Goal: Task Accomplishment & Management: Manage account settings

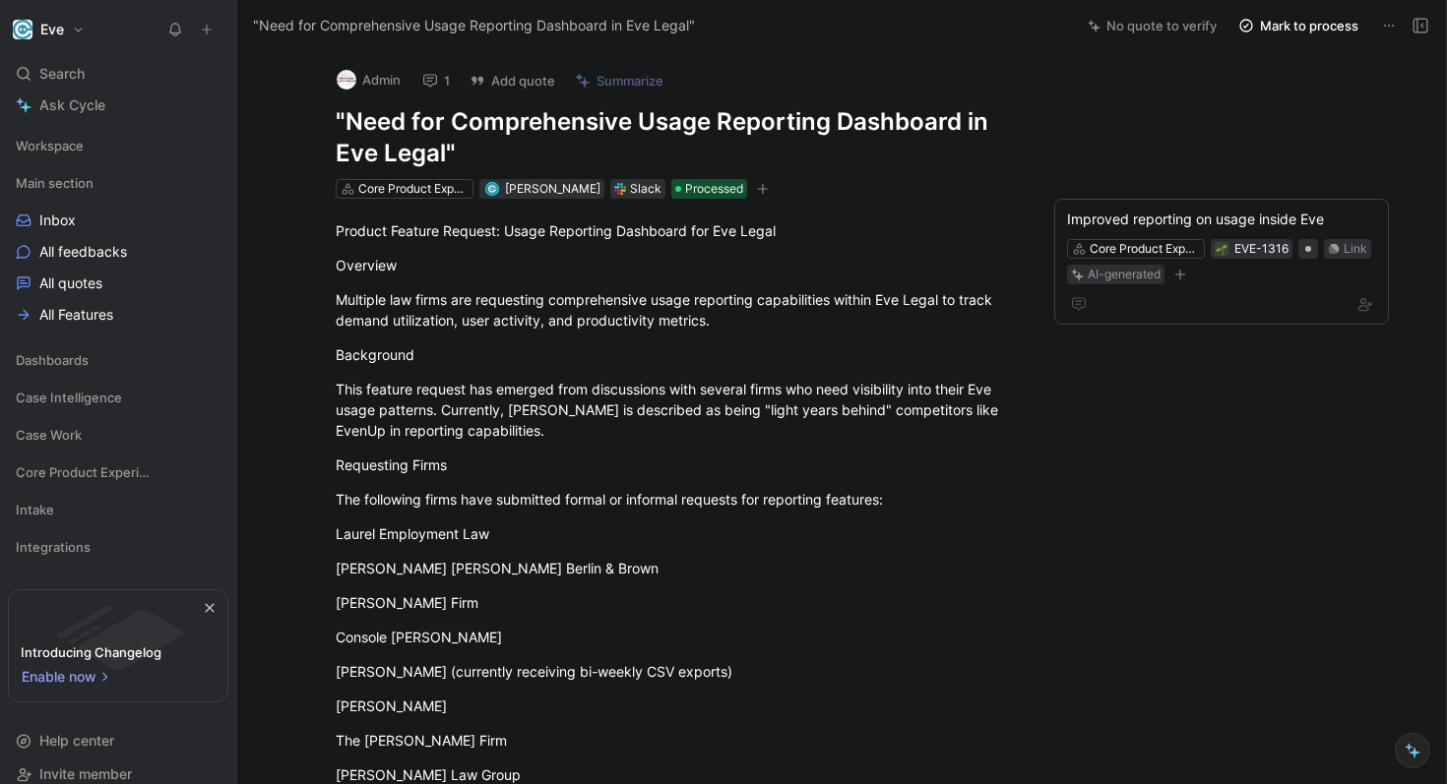
click at [71, 39] on button "Eve" at bounding box center [49, 30] width 82 height 28
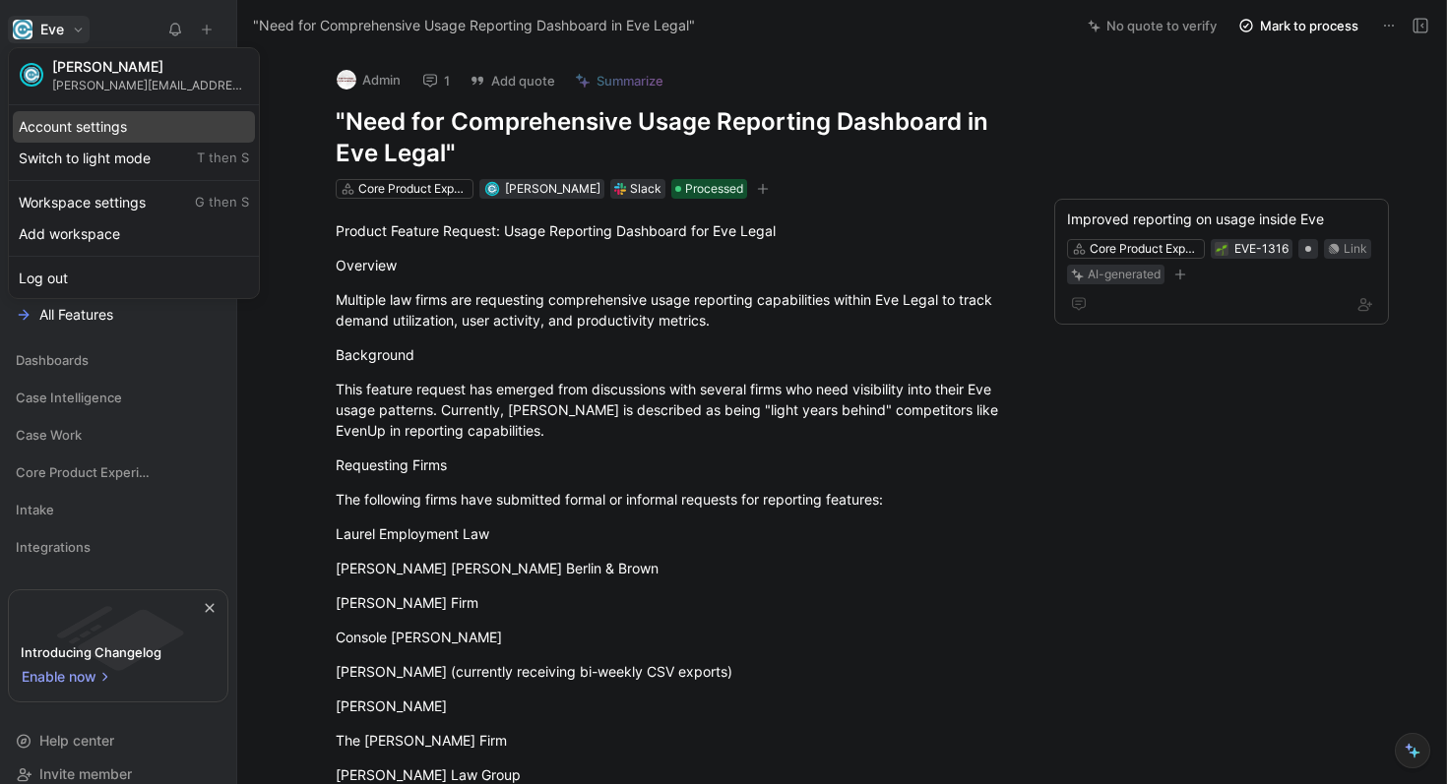
click at [101, 137] on div "Account settings" at bounding box center [134, 126] width 242 height 31
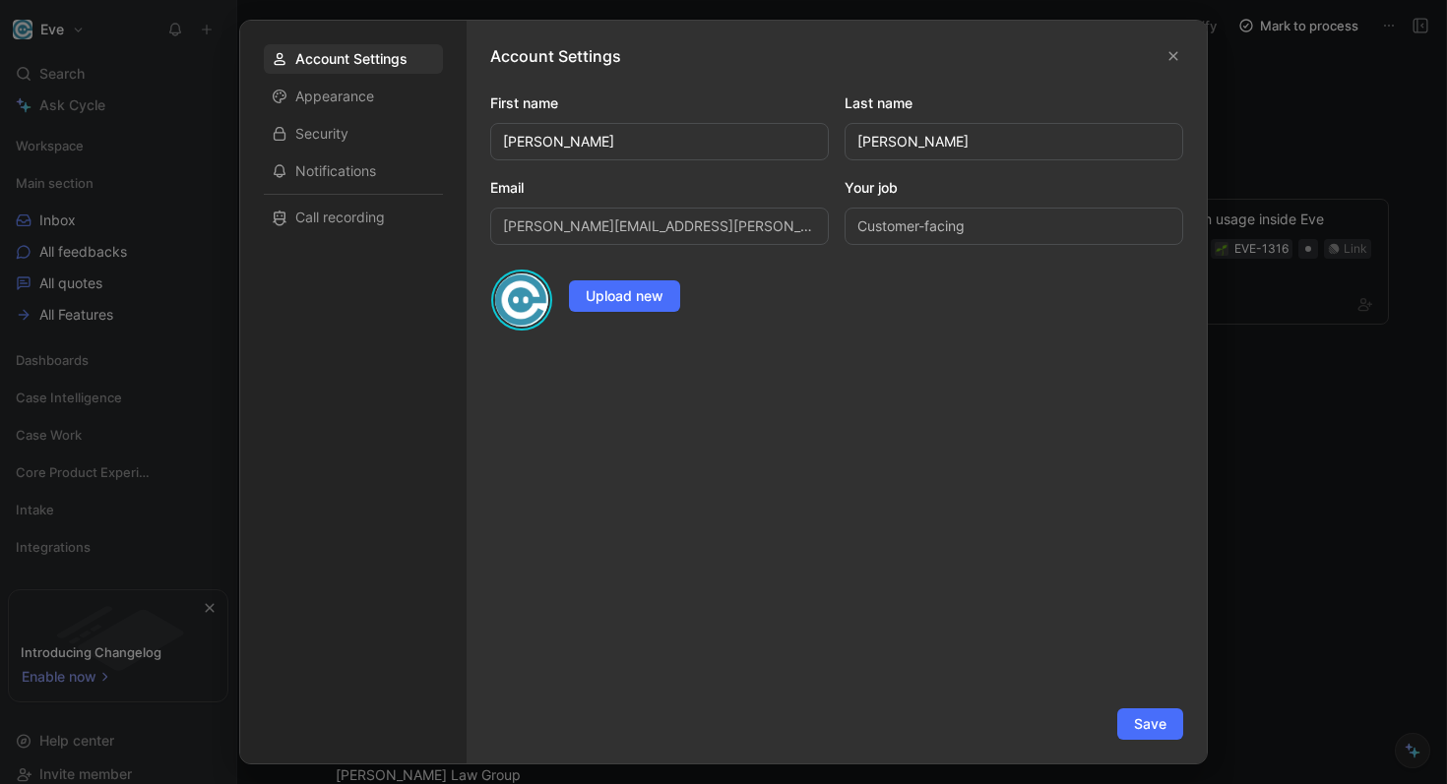
click at [1327, 418] on div at bounding box center [723, 392] width 1447 height 784
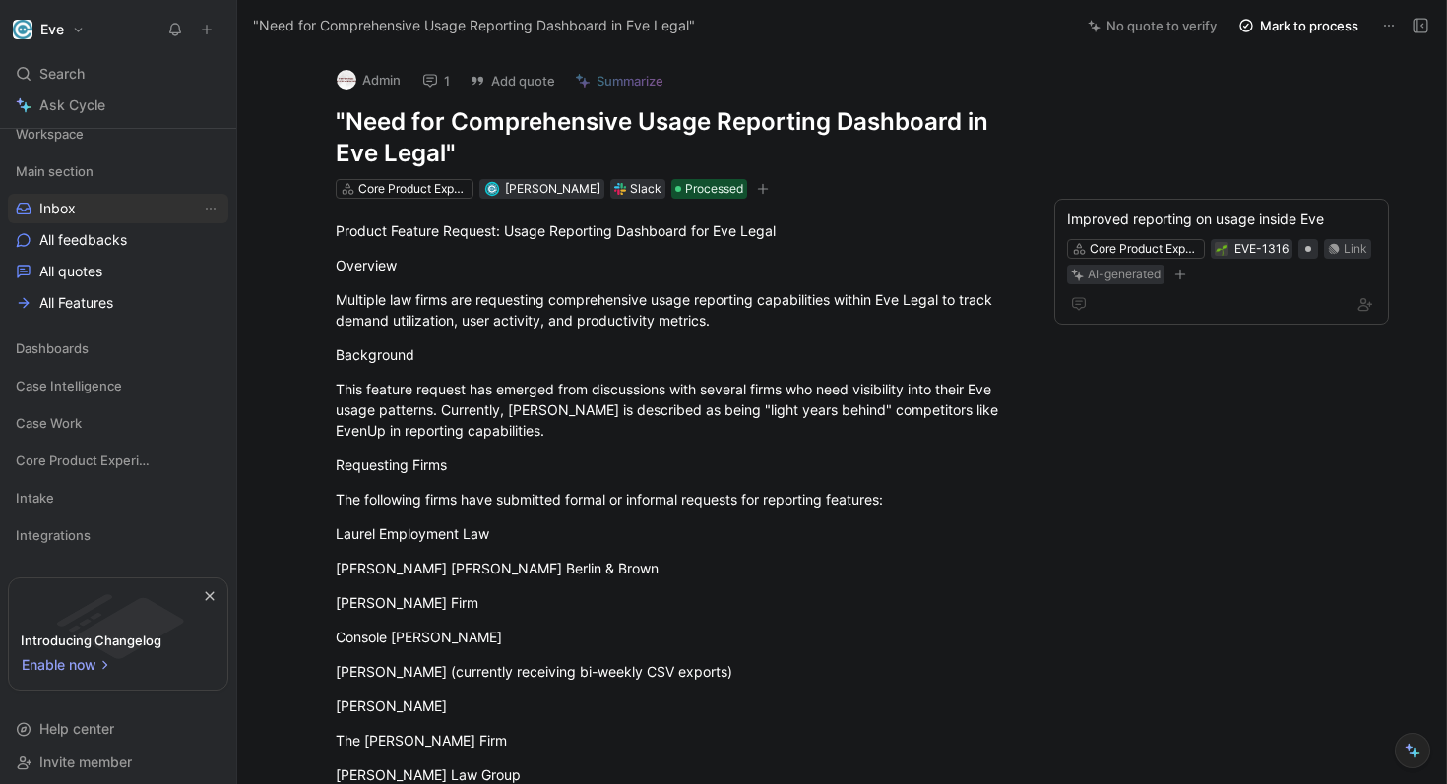
scroll to position [21, 0]
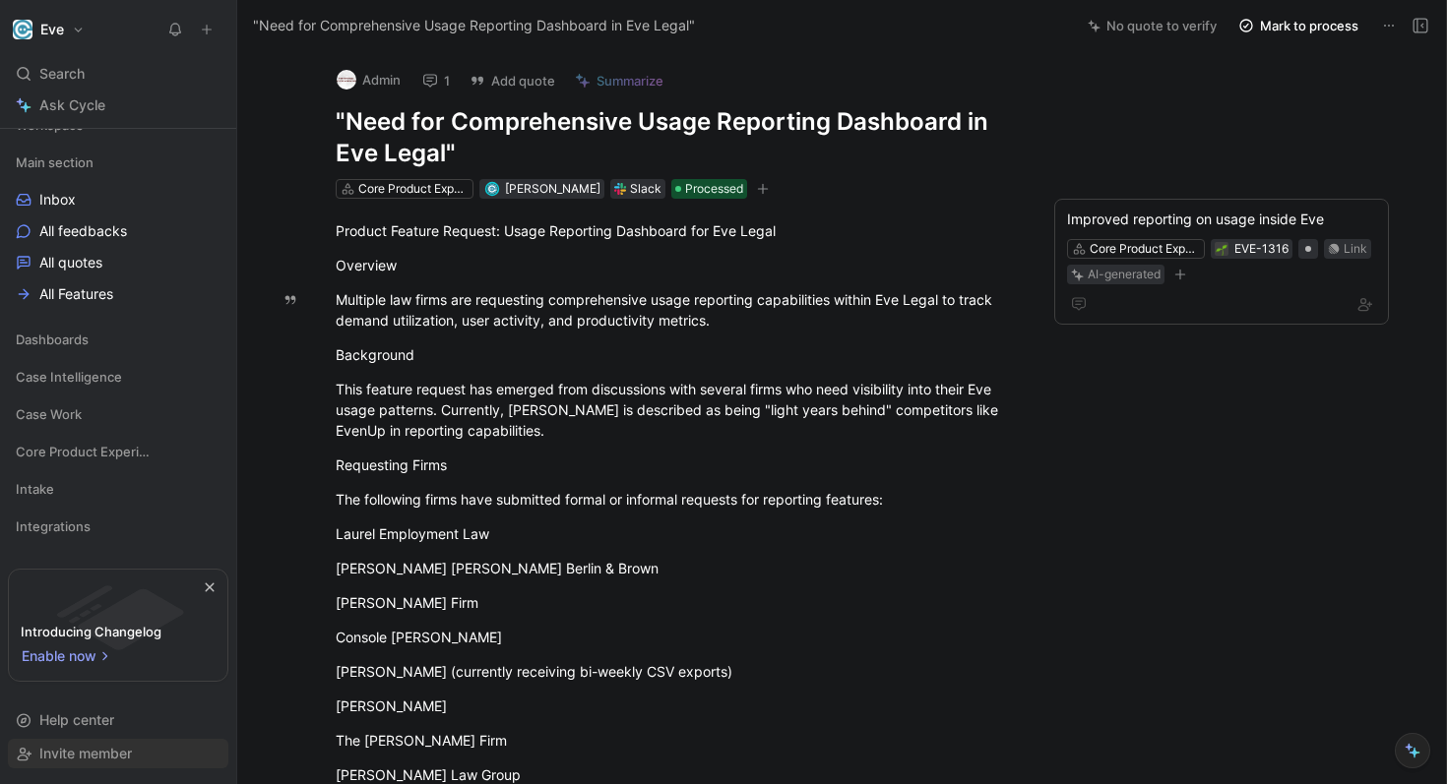
click at [111, 755] on span "Invite member" at bounding box center [85, 753] width 92 height 17
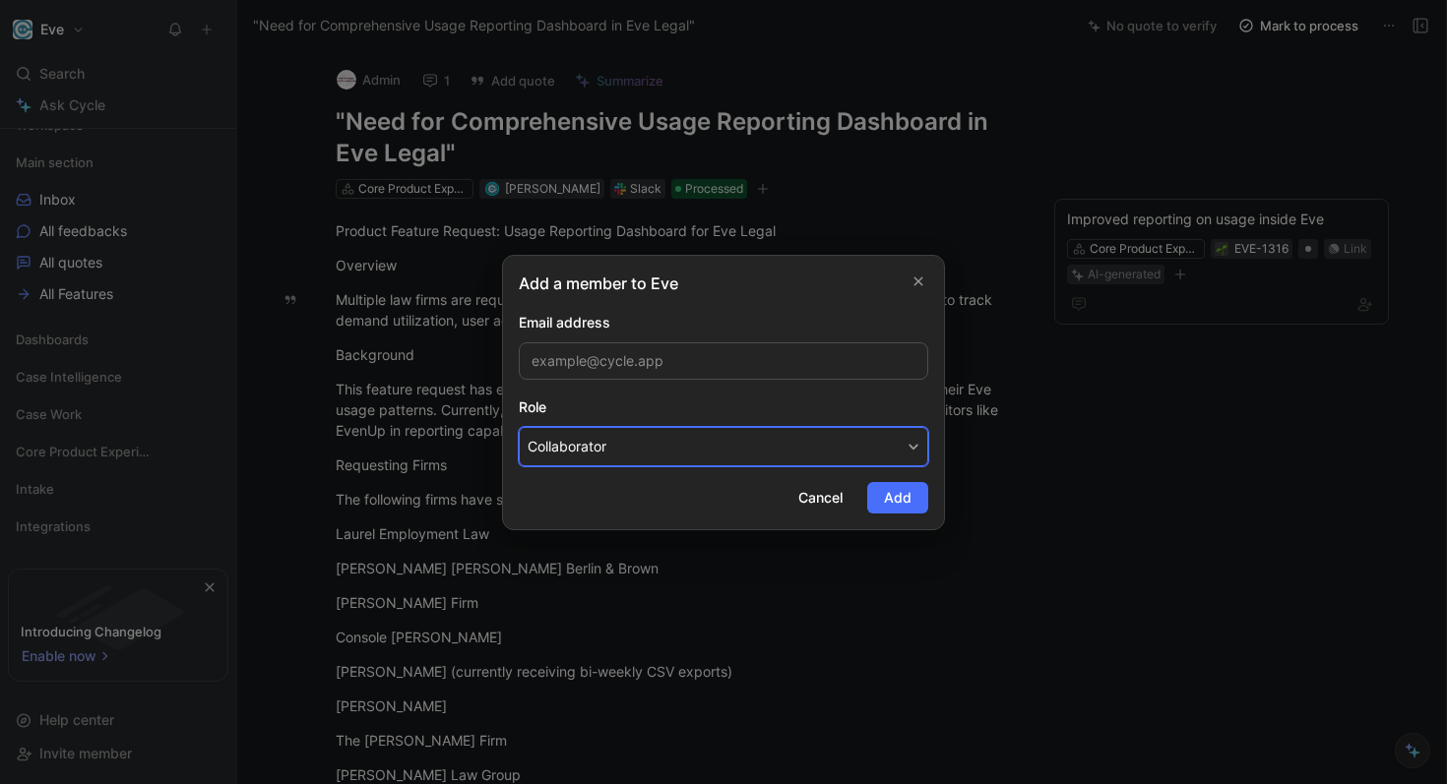
click at [802, 448] on button "Collaborator" at bounding box center [723, 446] width 409 height 39
click at [731, 488] on form "Email address Role Collaborator Cancel Add" at bounding box center [723, 412] width 409 height 203
click at [844, 507] on button "Cancel" at bounding box center [820, 497] width 78 height 31
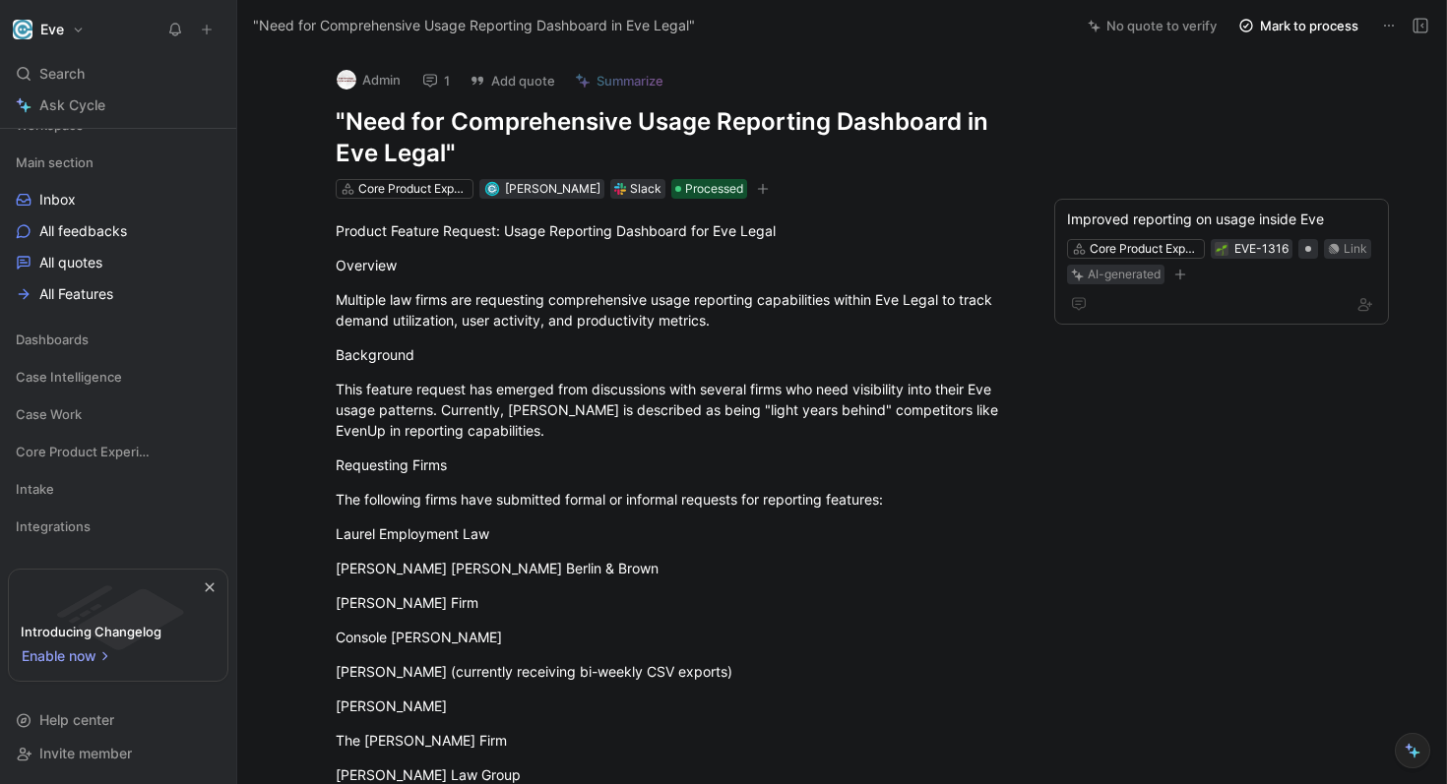
click at [67, 37] on button "Eve" at bounding box center [49, 30] width 82 height 28
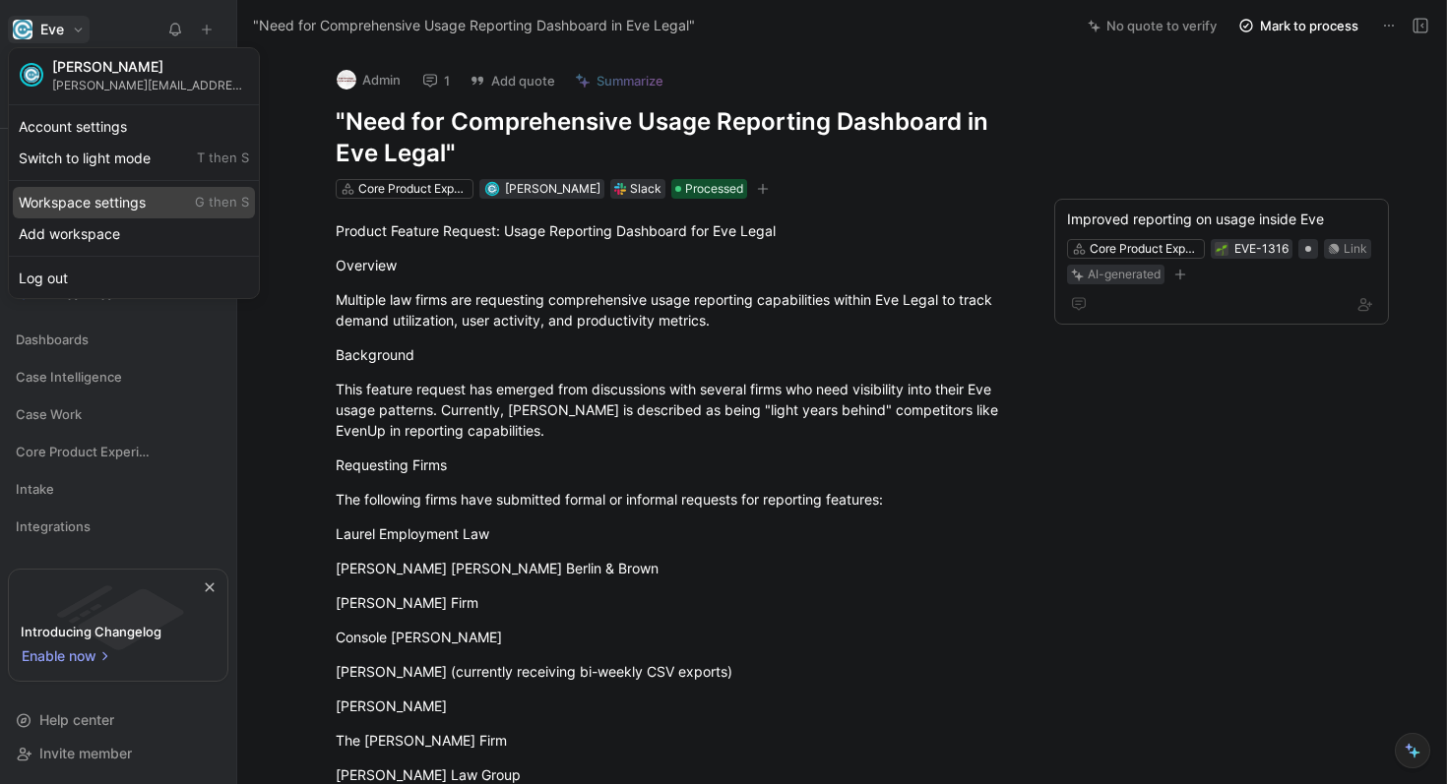
click at [130, 209] on div "Workspace settings G then S" at bounding box center [134, 202] width 242 height 31
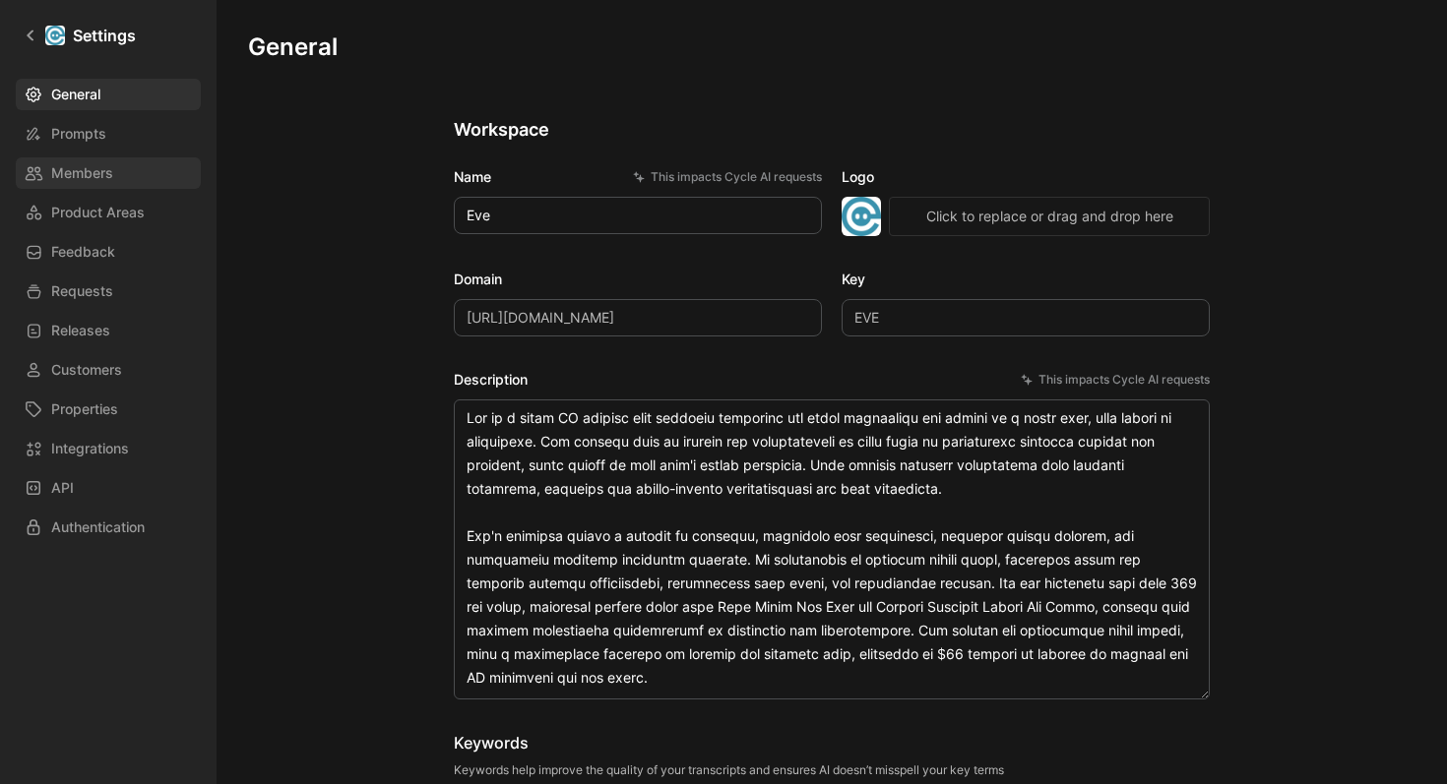
click at [102, 167] on span "Members" at bounding box center [82, 173] width 62 height 24
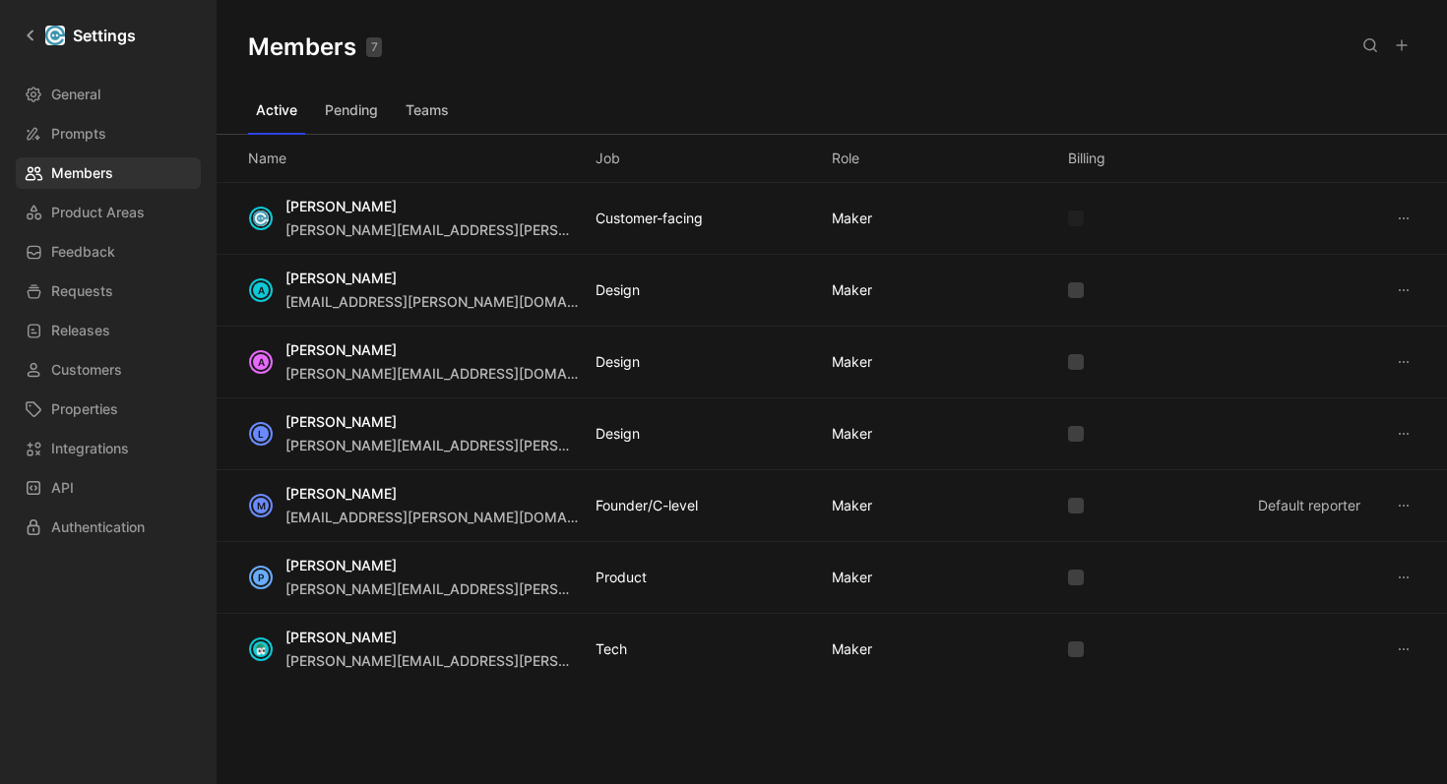
click at [436, 109] on button "Teams" at bounding box center [427, 109] width 59 height 31
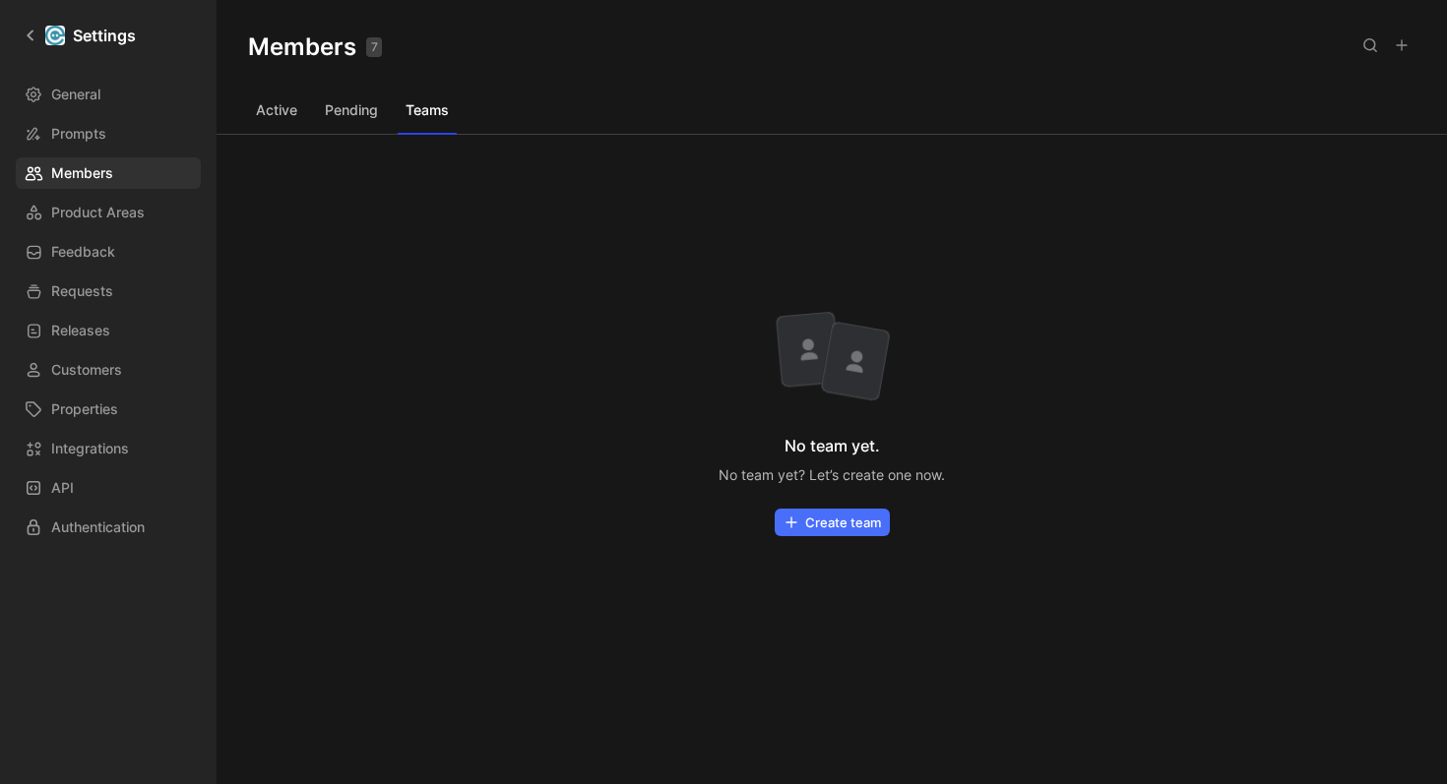
click at [829, 525] on button "Create team" at bounding box center [831, 523] width 115 height 28
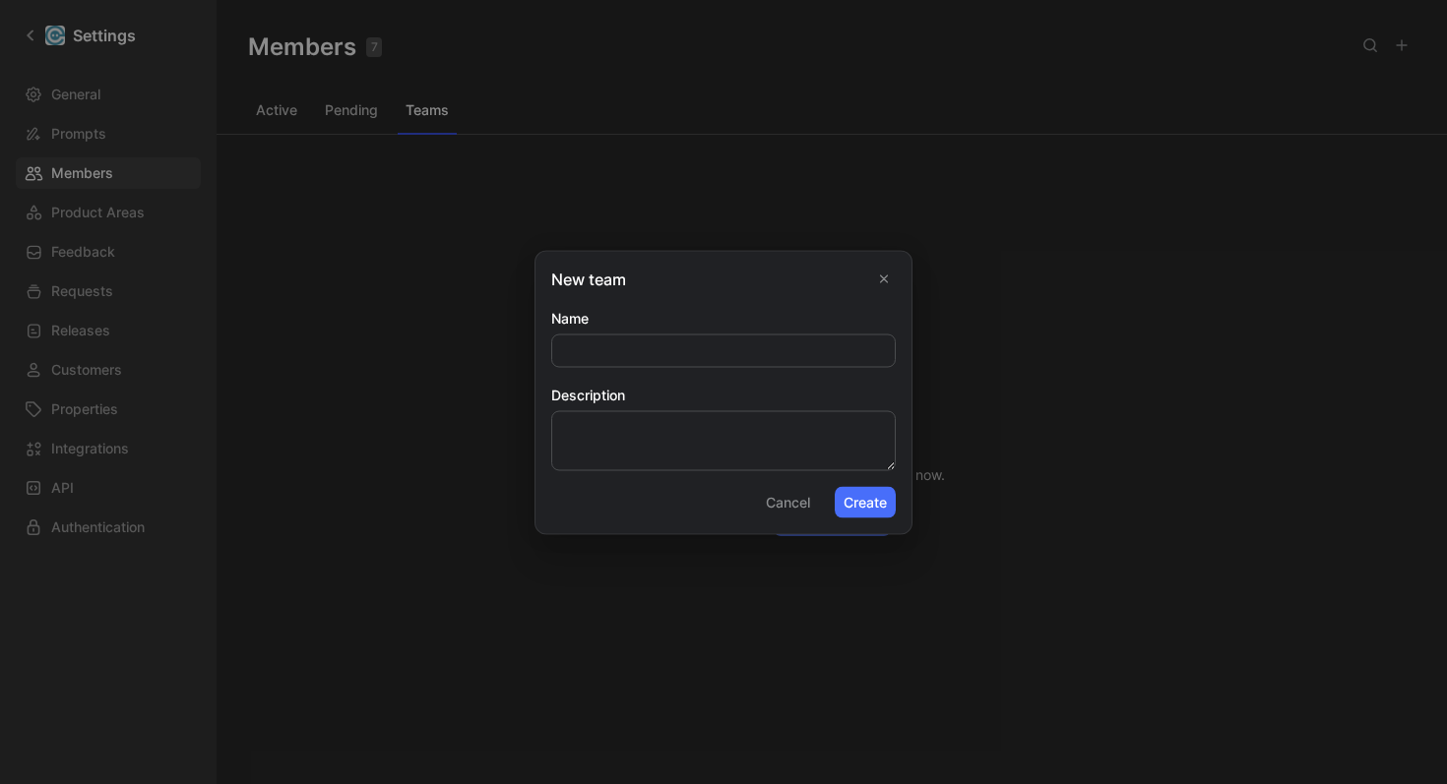
click at [721, 344] on input "Name" at bounding box center [723, 350] width 342 height 31
type input "C"
type input "Customer Success"
click at [883, 506] on button "Create" at bounding box center [864, 501] width 61 height 31
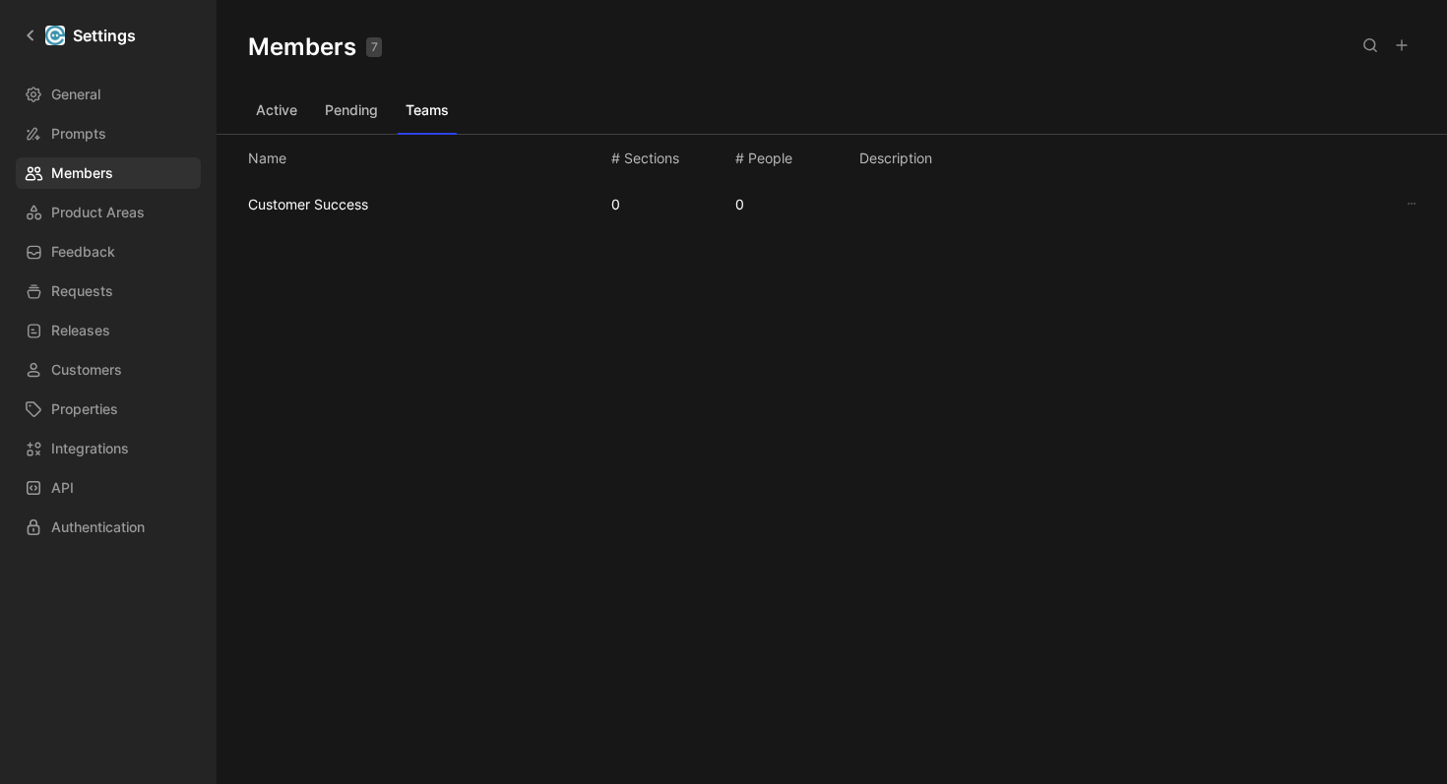
click at [870, 452] on div "Members 7 Saved Active Pending Teams Name # Sections # People Description Custo…" at bounding box center [831, 360] width 1230 height 721
click at [776, 203] on div "Customer Success 0 0" at bounding box center [831, 204] width 1199 height 40
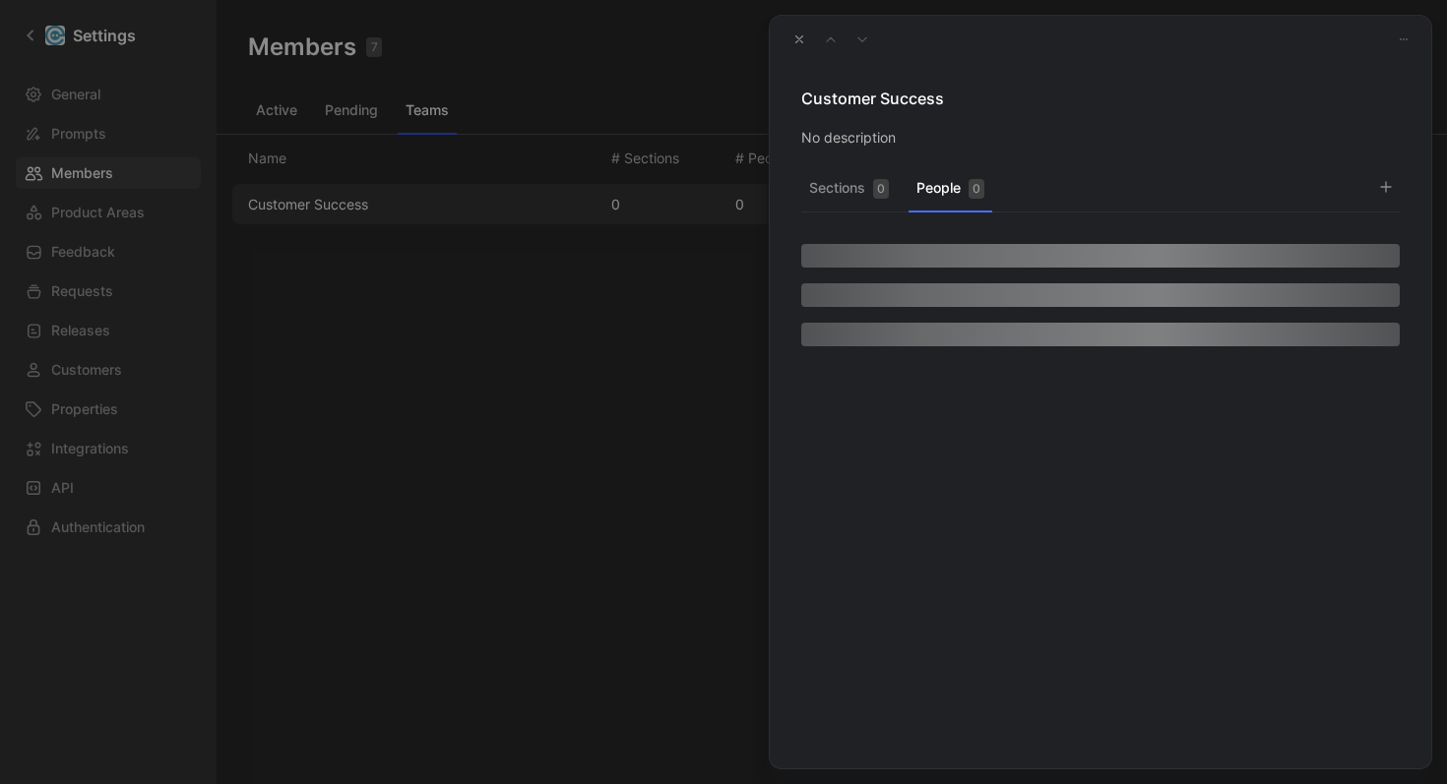
click at [943, 202] on button "People 0" at bounding box center [950, 193] width 84 height 38
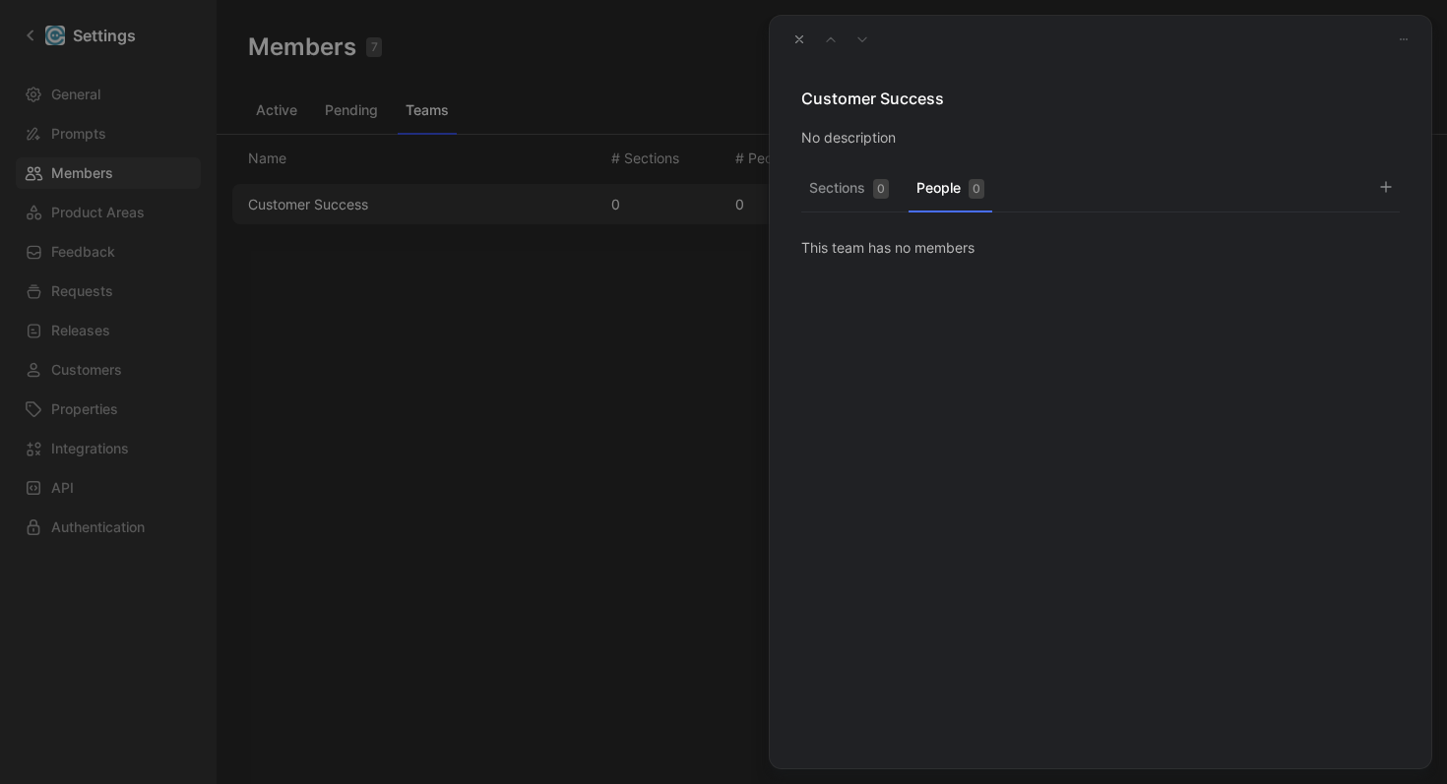
click at [1393, 189] on button "button" at bounding box center [1386, 187] width 28 height 28
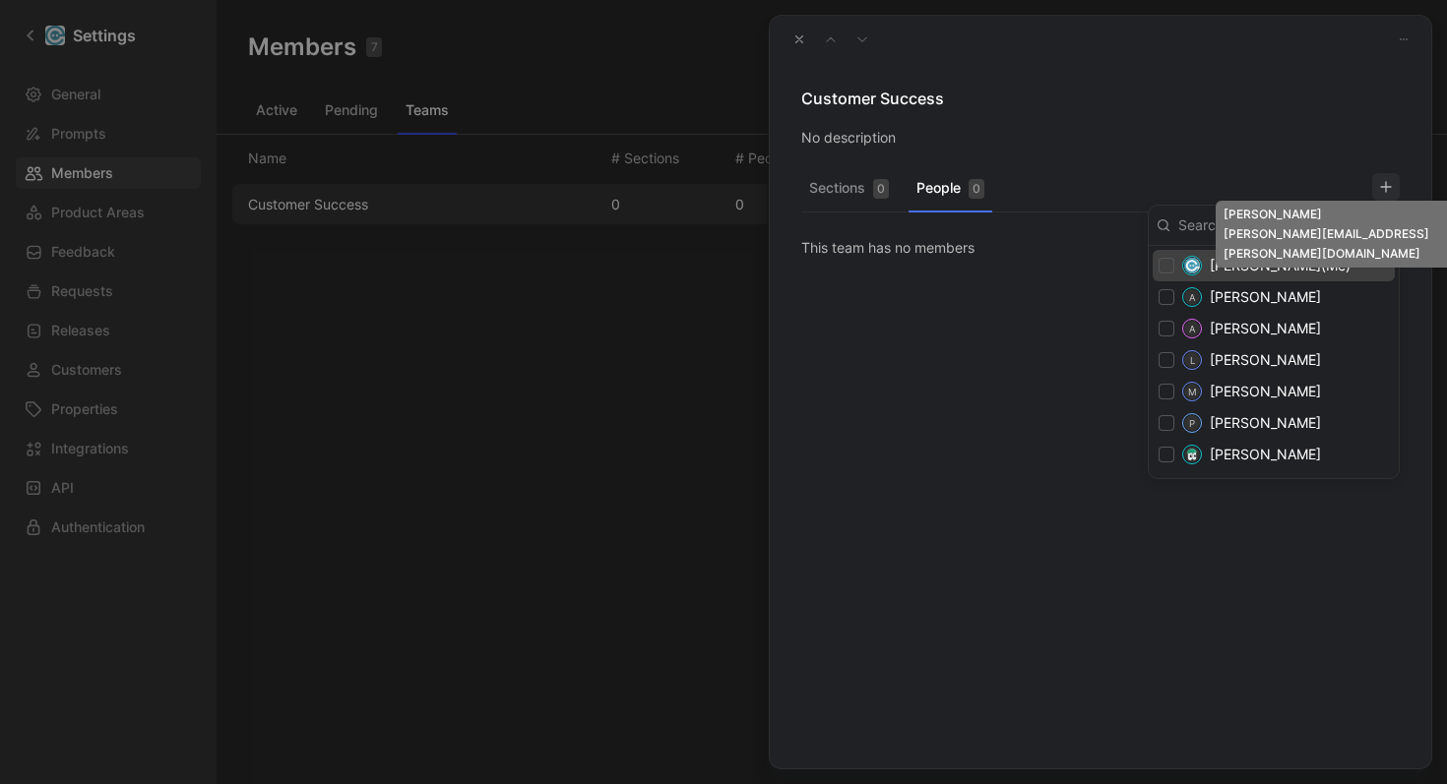
click at [1191, 265] on img at bounding box center [1192, 266] width 16 height 16
checkbox input "true"
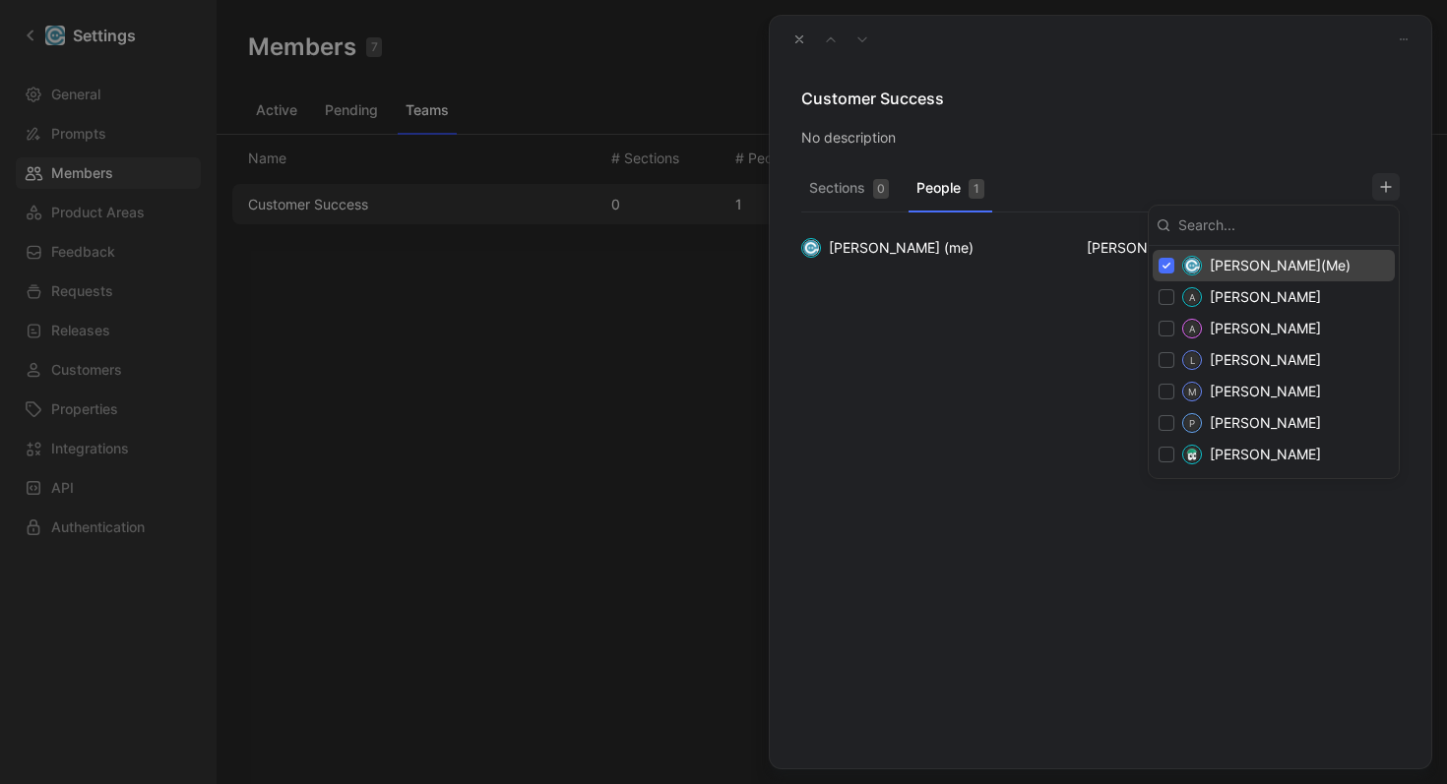
click at [942, 338] on div at bounding box center [723, 392] width 1447 height 784
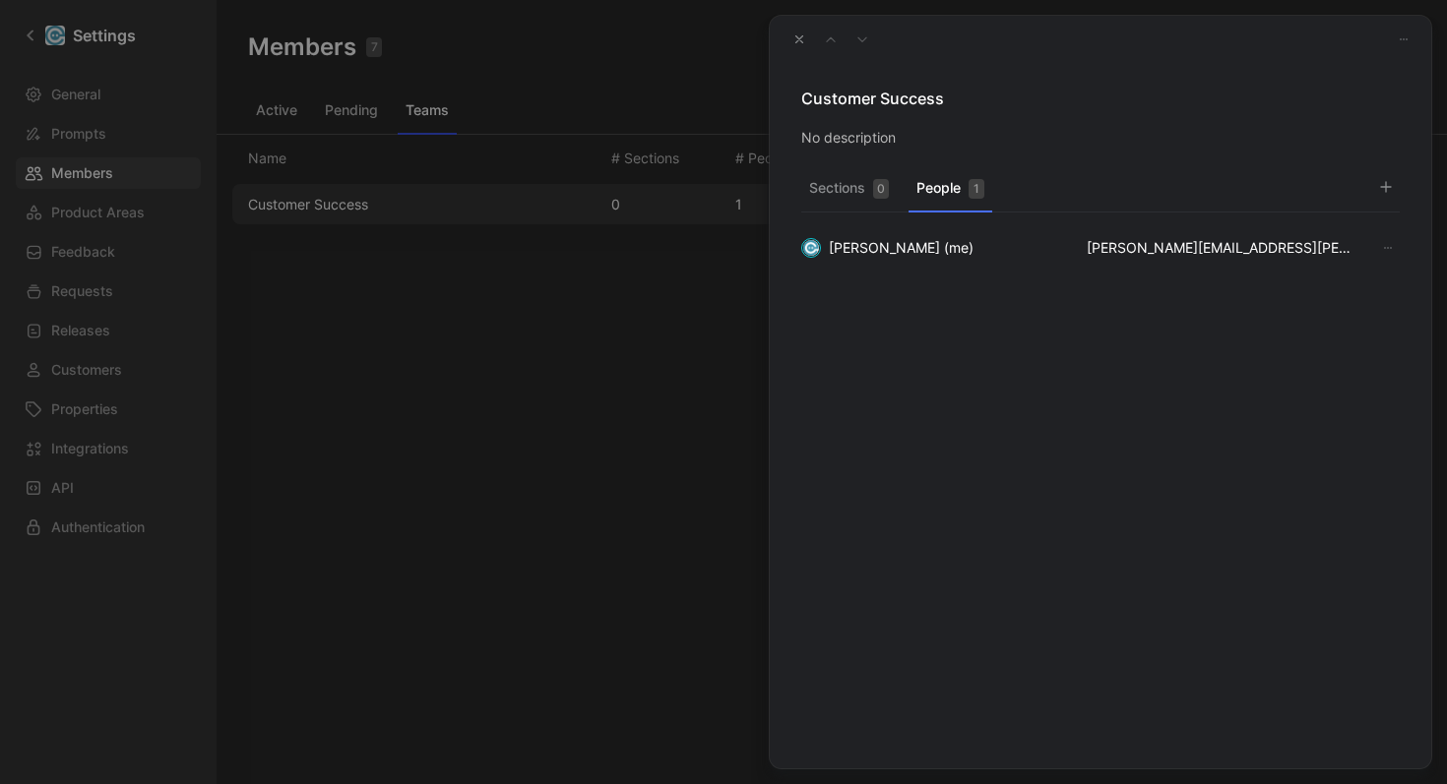
click at [1407, 39] on icon "button" at bounding box center [1403, 39] width 12 height 12
click at [625, 370] on div at bounding box center [723, 392] width 1447 height 784
click at [697, 378] on div at bounding box center [723, 392] width 1447 height 784
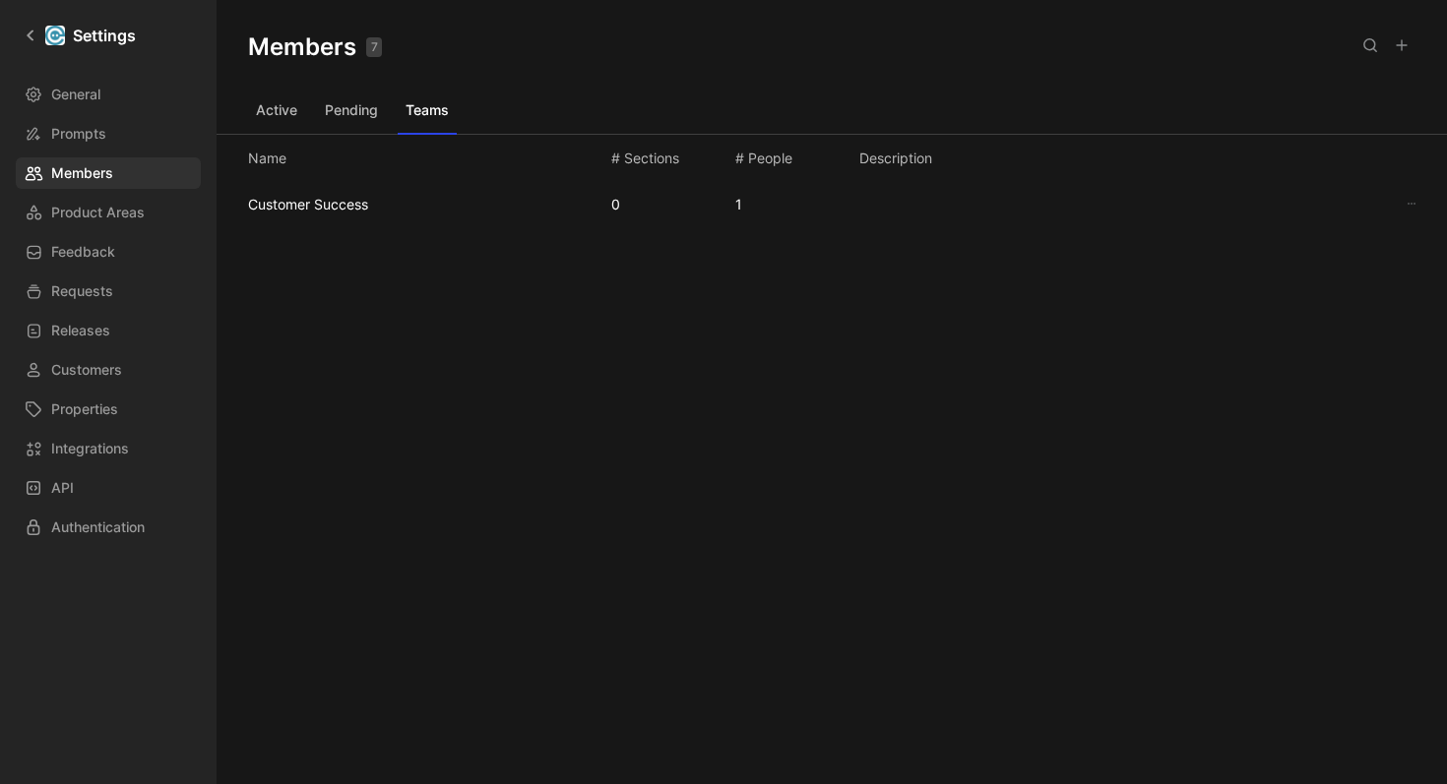
click at [282, 114] on button "Active" at bounding box center [276, 109] width 57 height 31
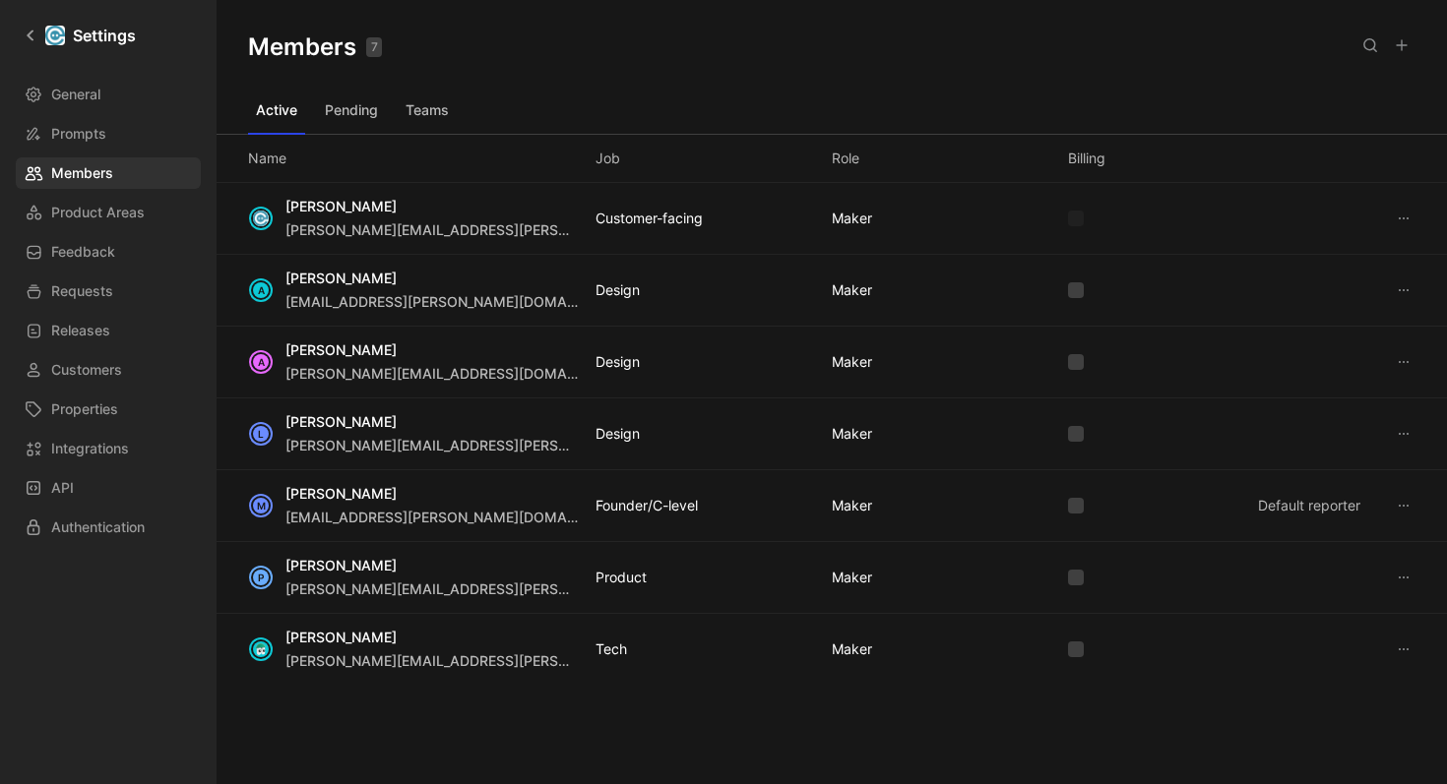
click at [428, 113] on button "Teams" at bounding box center [427, 109] width 59 height 31
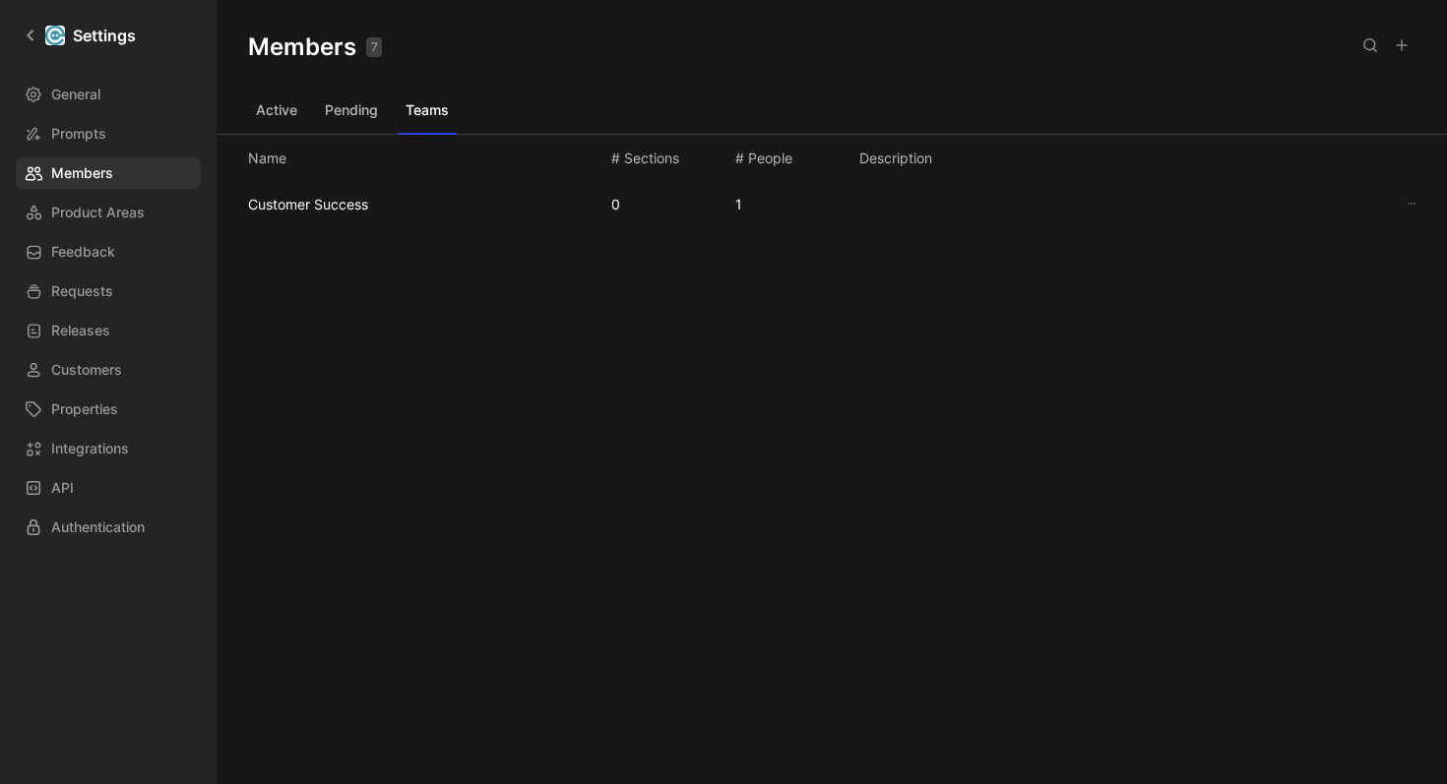
click at [369, 120] on button "Pending" at bounding box center [351, 109] width 69 height 31
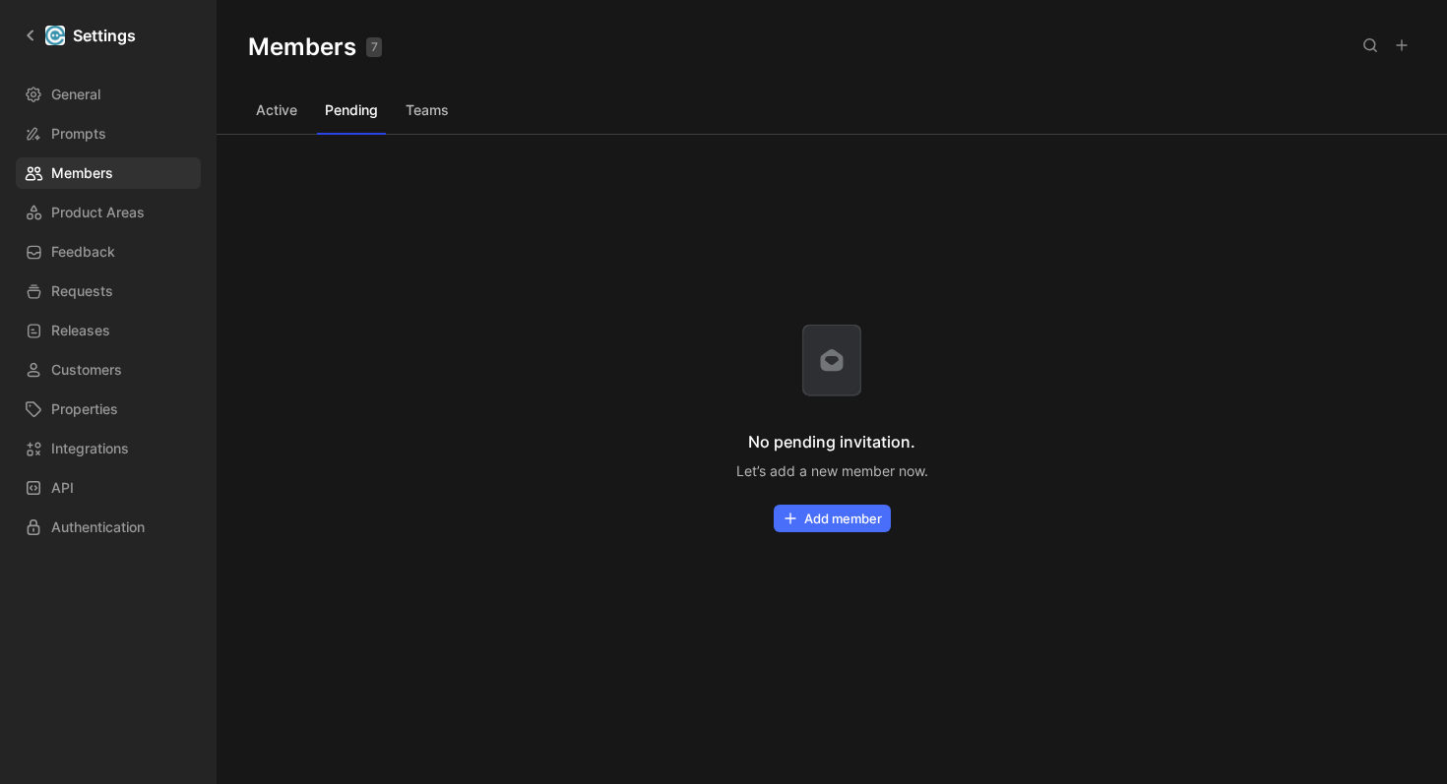
click at [416, 116] on button "Teams" at bounding box center [427, 109] width 59 height 31
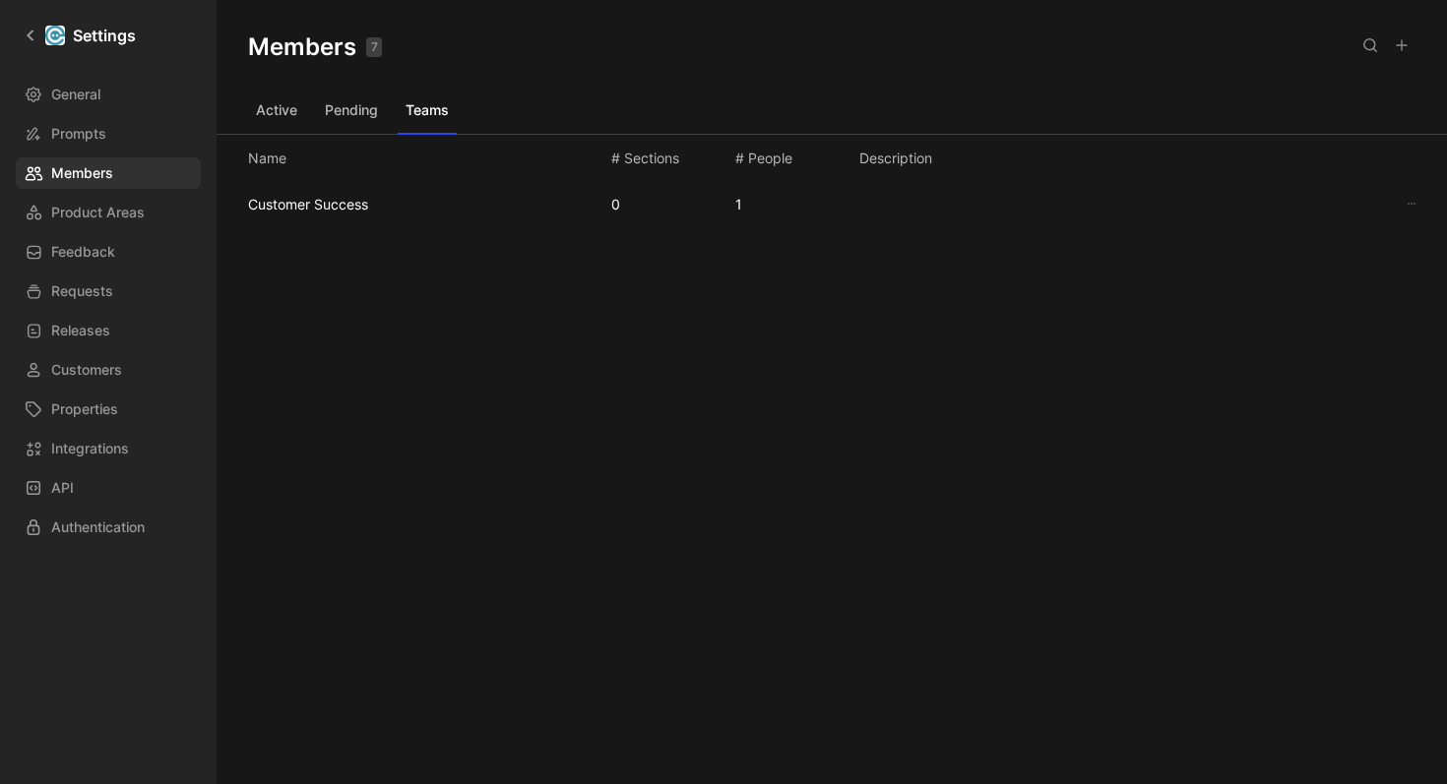
click at [412, 345] on div "Customer Success 0 1" at bounding box center [831, 282] width 1230 height 200
click at [31, 35] on icon at bounding box center [31, 36] width 14 height 14
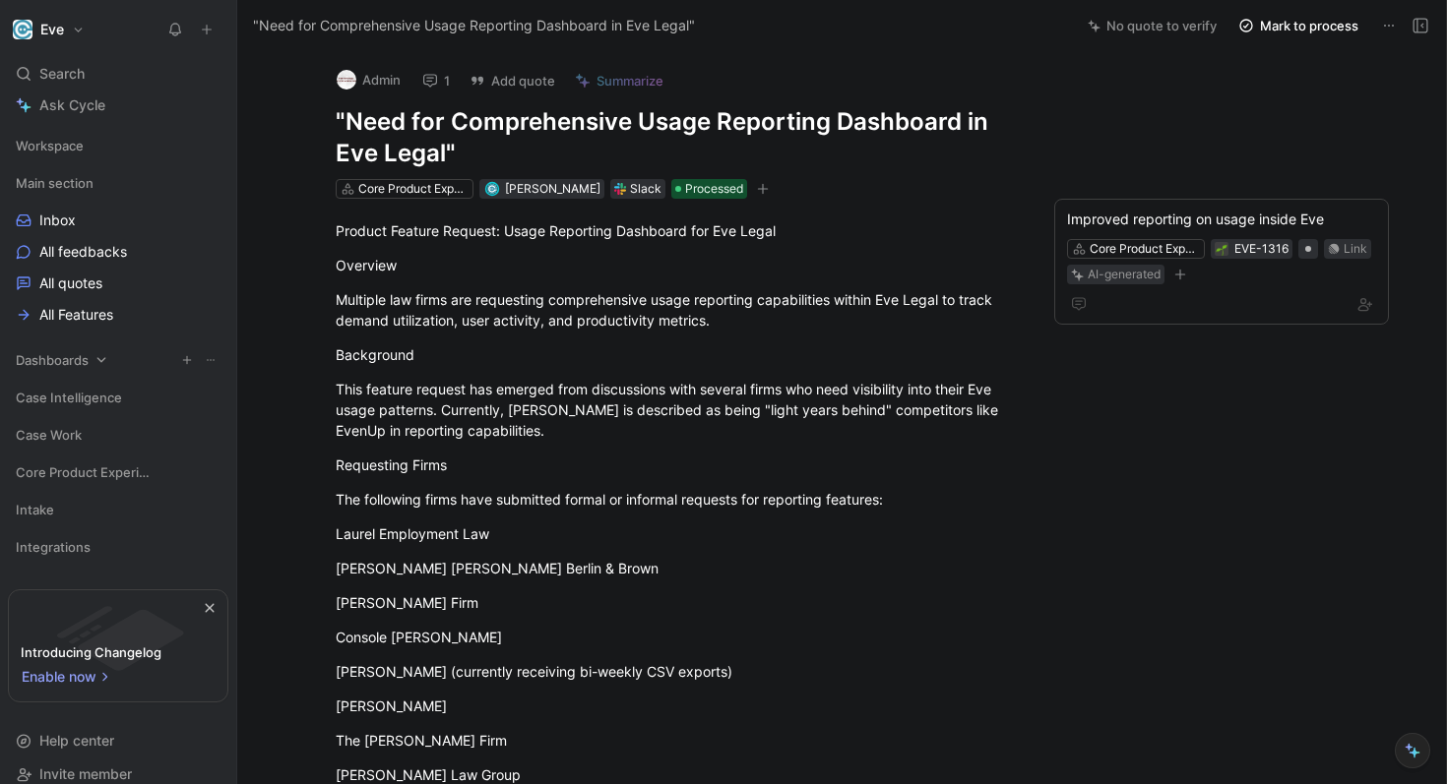
click at [76, 368] on span "Dashboards" at bounding box center [52, 360] width 73 height 20
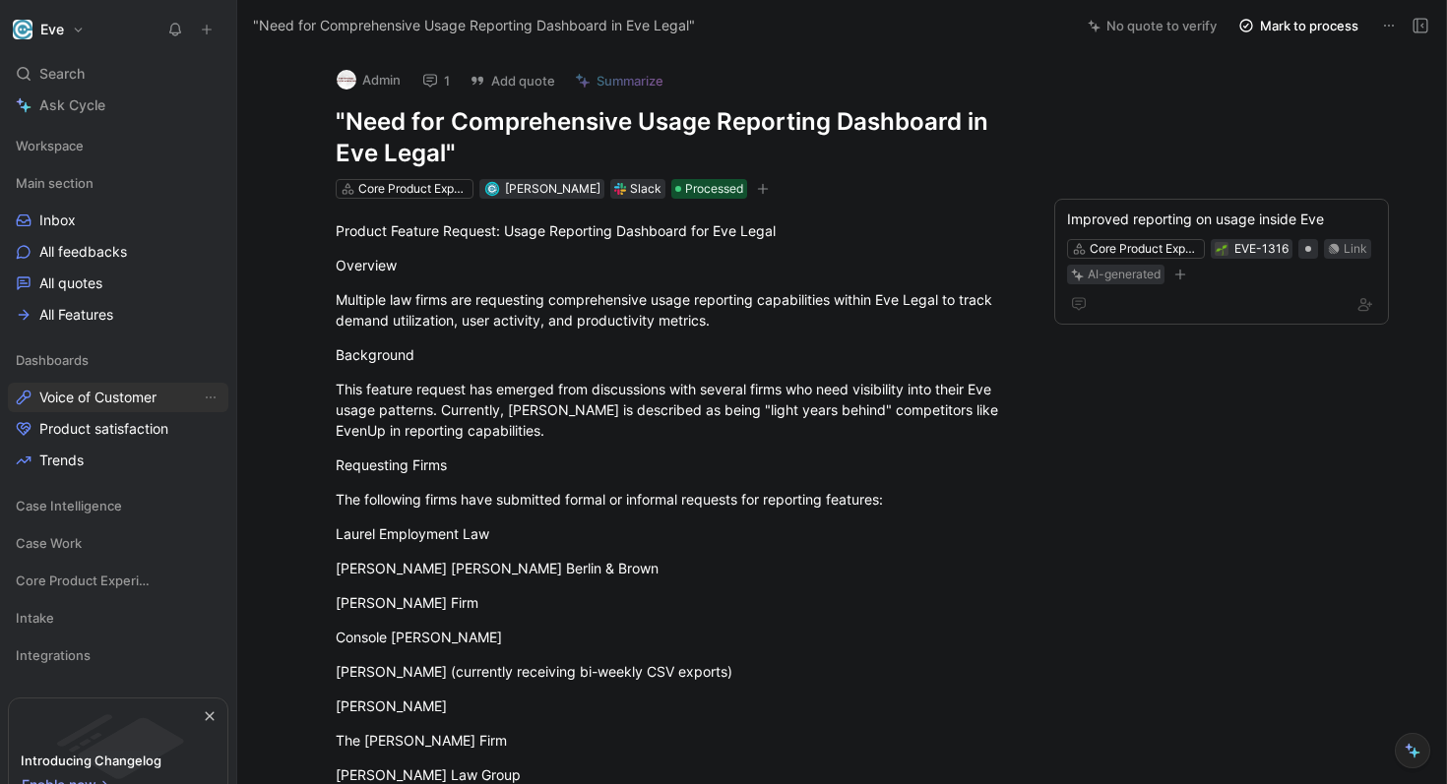
click at [106, 404] on span "Voice of Customer" at bounding box center [97, 398] width 117 height 20
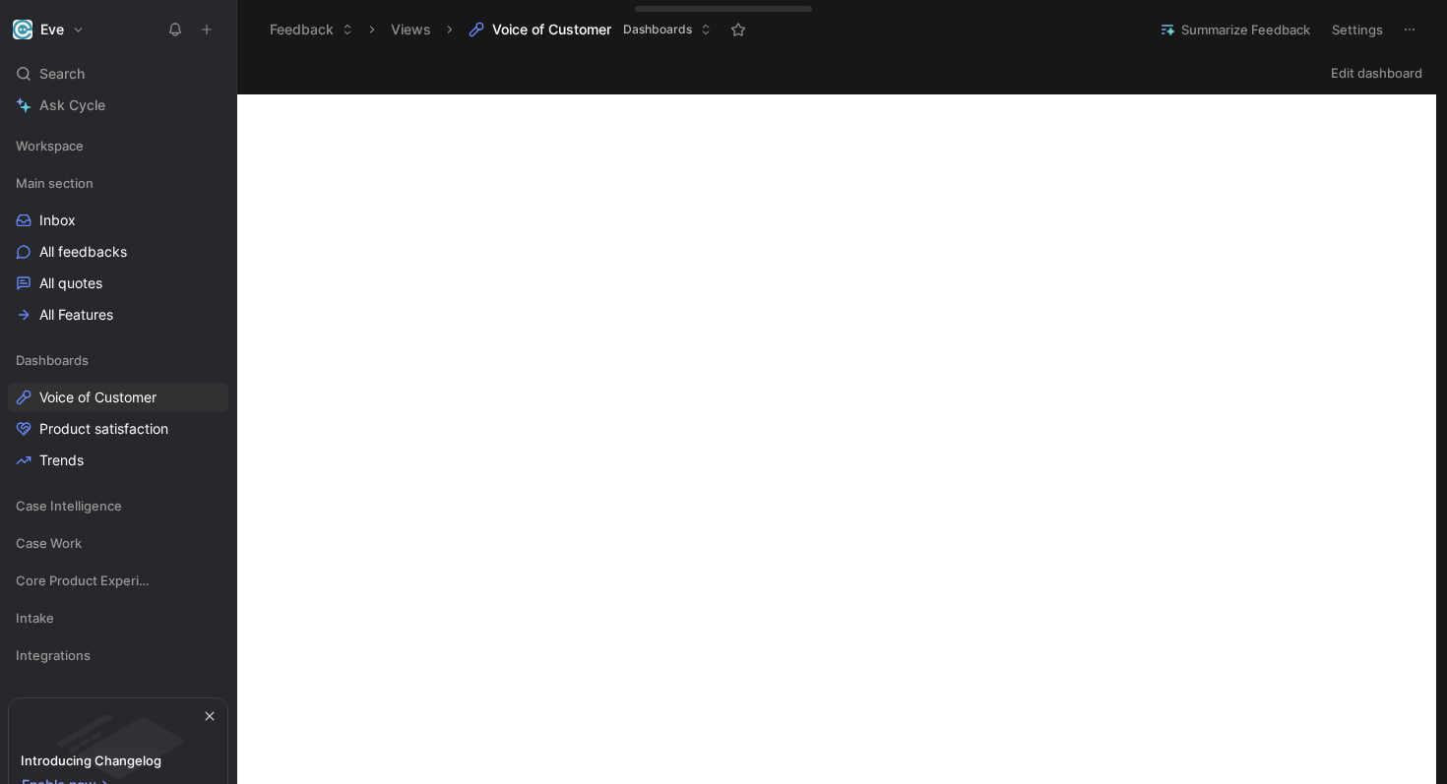
click at [1347, 34] on button "Settings" at bounding box center [1357, 30] width 69 height 28
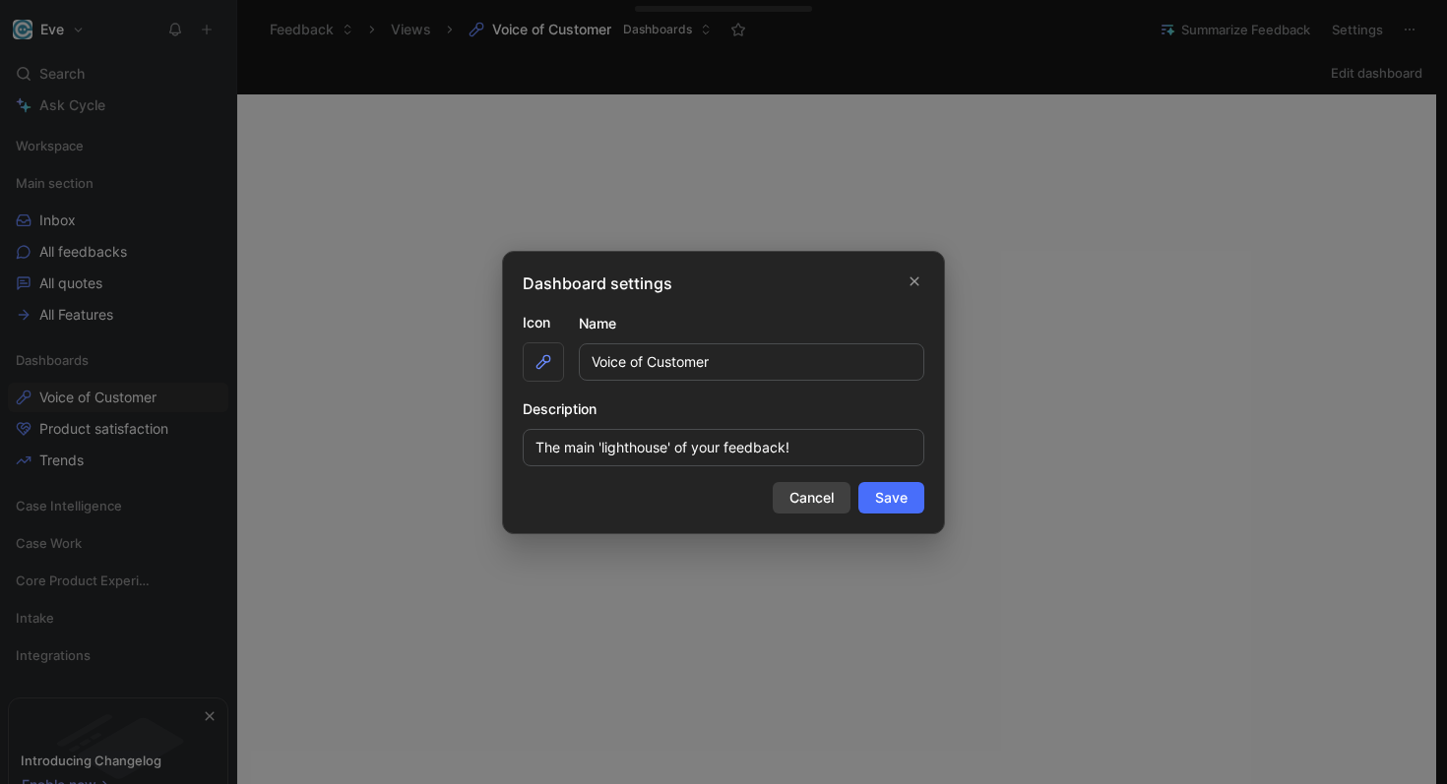
click at [828, 507] on span "Cancel" at bounding box center [811, 498] width 44 height 24
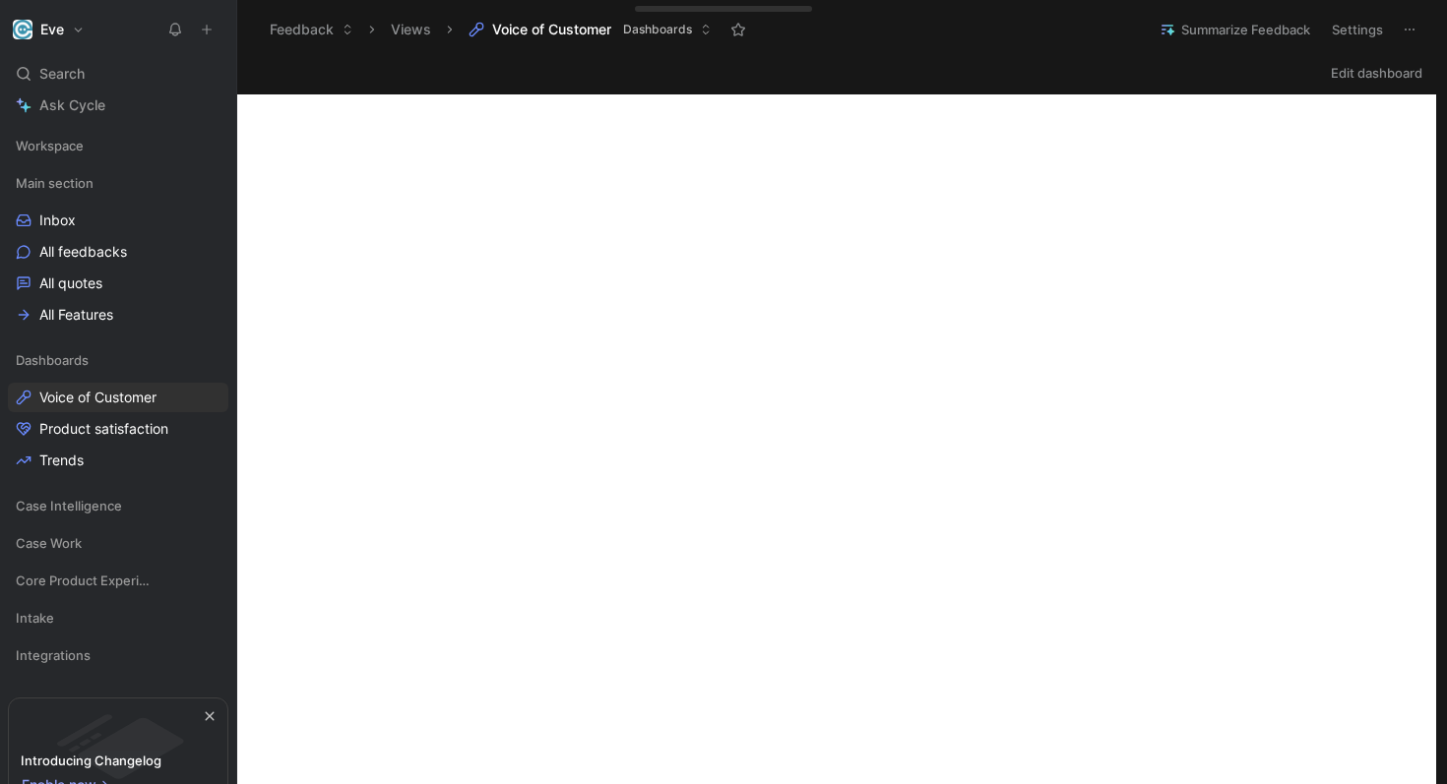
click at [1415, 25] on icon at bounding box center [1409, 30] width 16 height 16
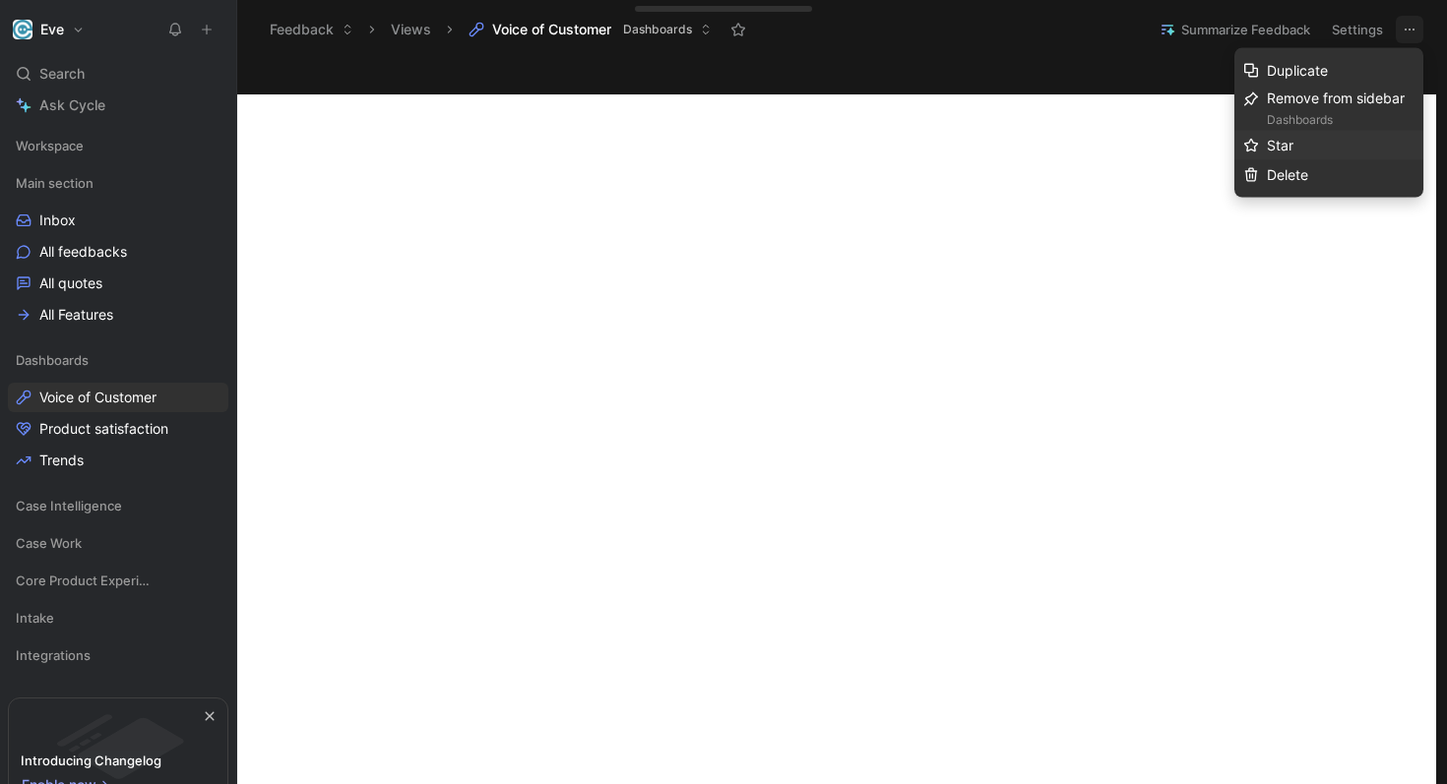
click at [1282, 144] on span "Star" at bounding box center [1279, 145] width 27 height 17
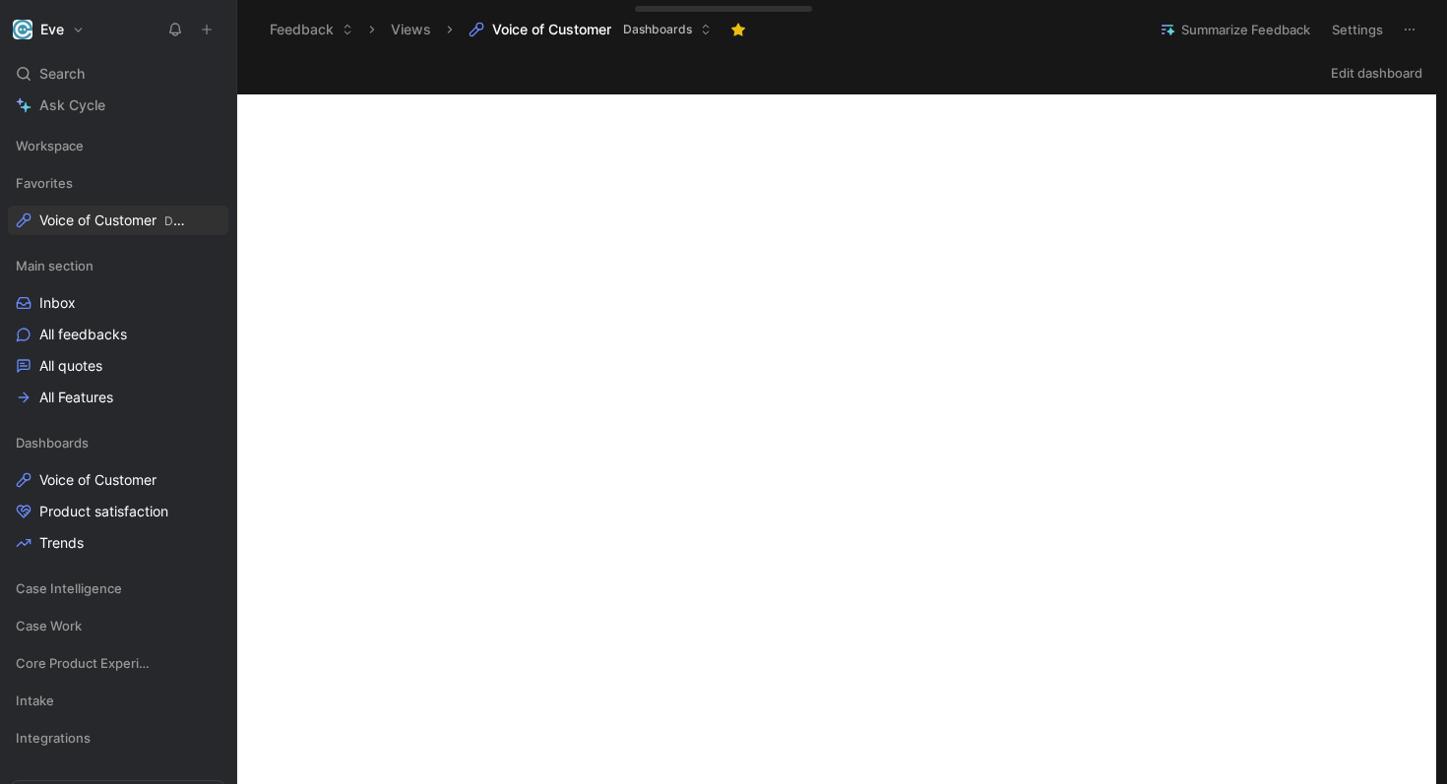
click at [956, 54] on header "Feedback Views Voice of Customer Dashboards Summarize Feedback Settings" at bounding box center [841, 29] width 1209 height 59
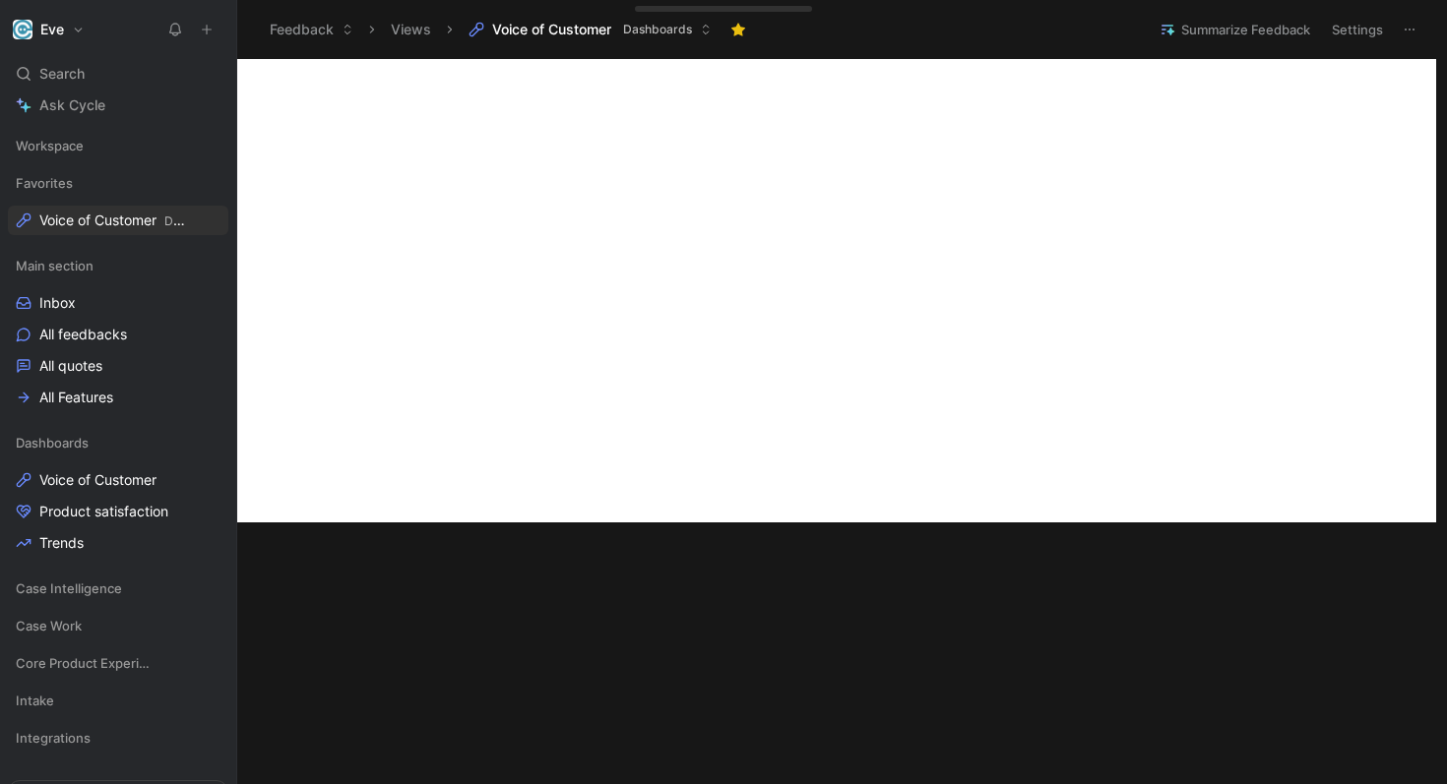
scroll to position [1002, 0]
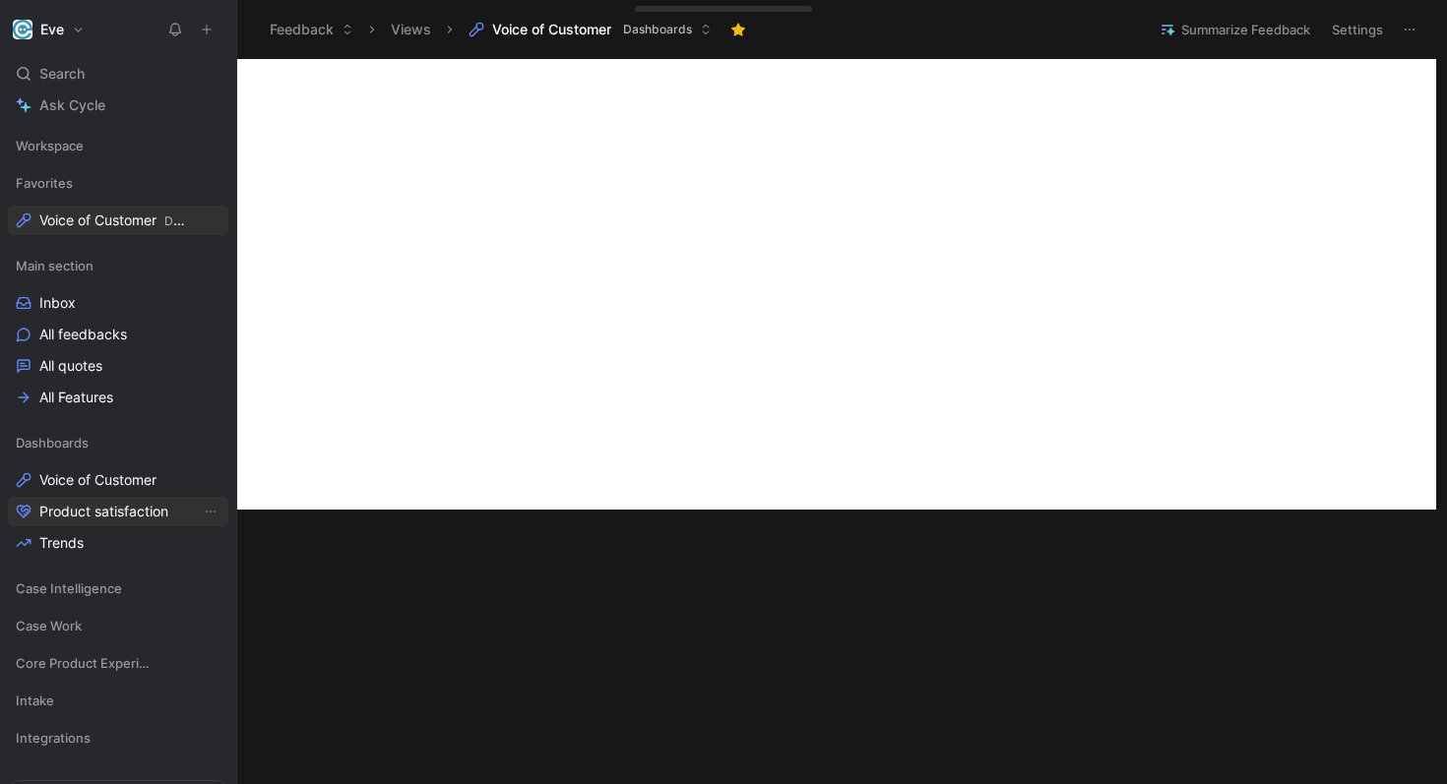
click at [57, 518] on span "Product satisfaction" at bounding box center [103, 512] width 129 height 20
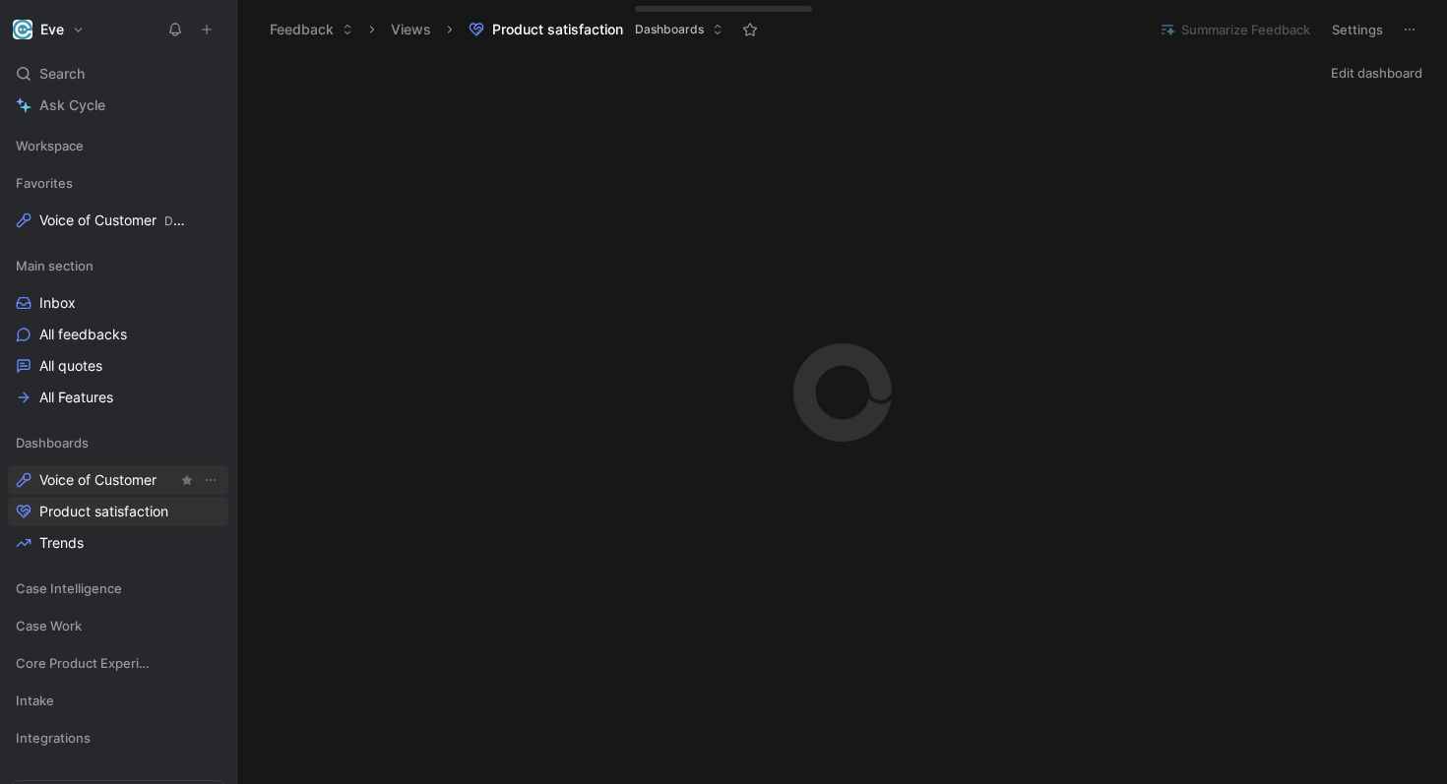
click at [102, 483] on span "Voice of Customer" at bounding box center [97, 480] width 117 height 20
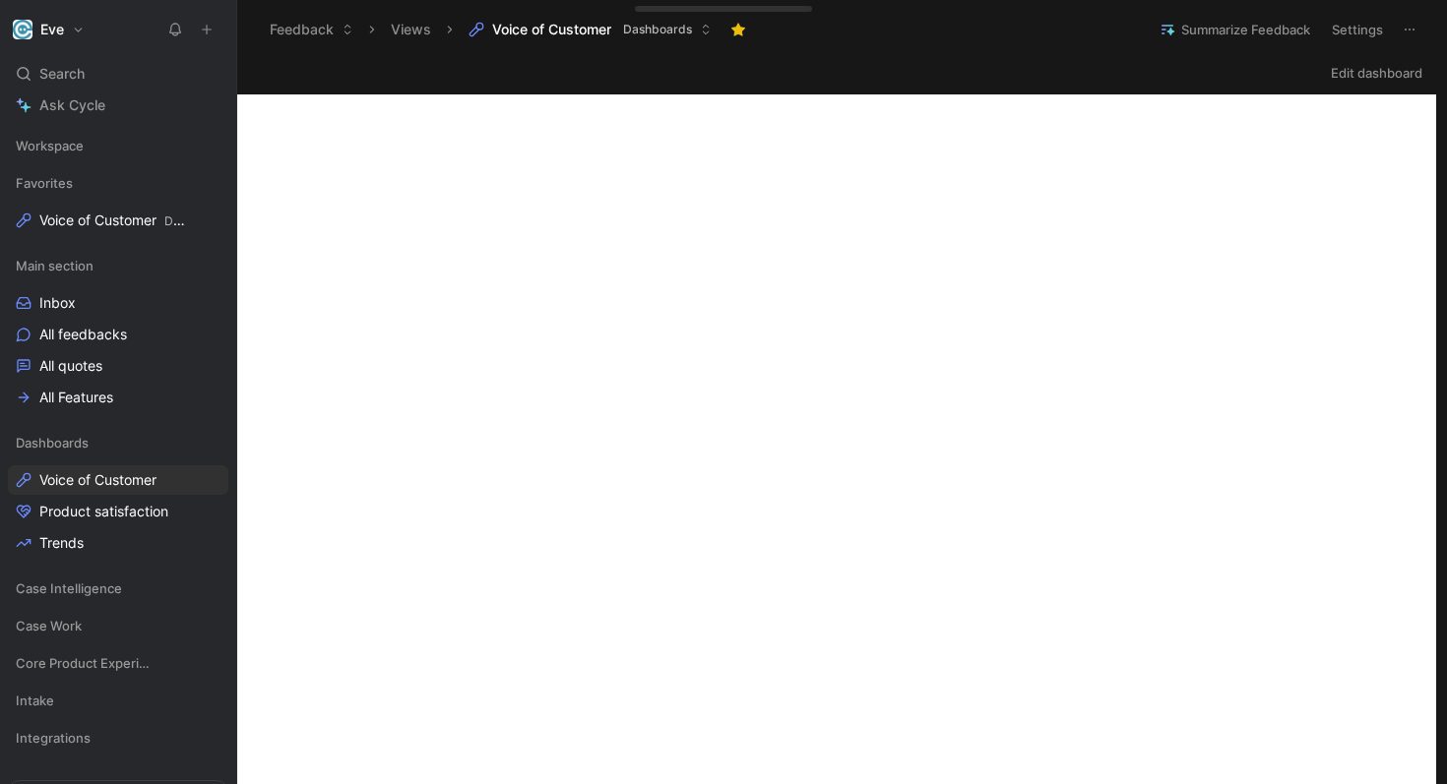
click at [1353, 33] on button "Settings" at bounding box center [1357, 30] width 69 height 28
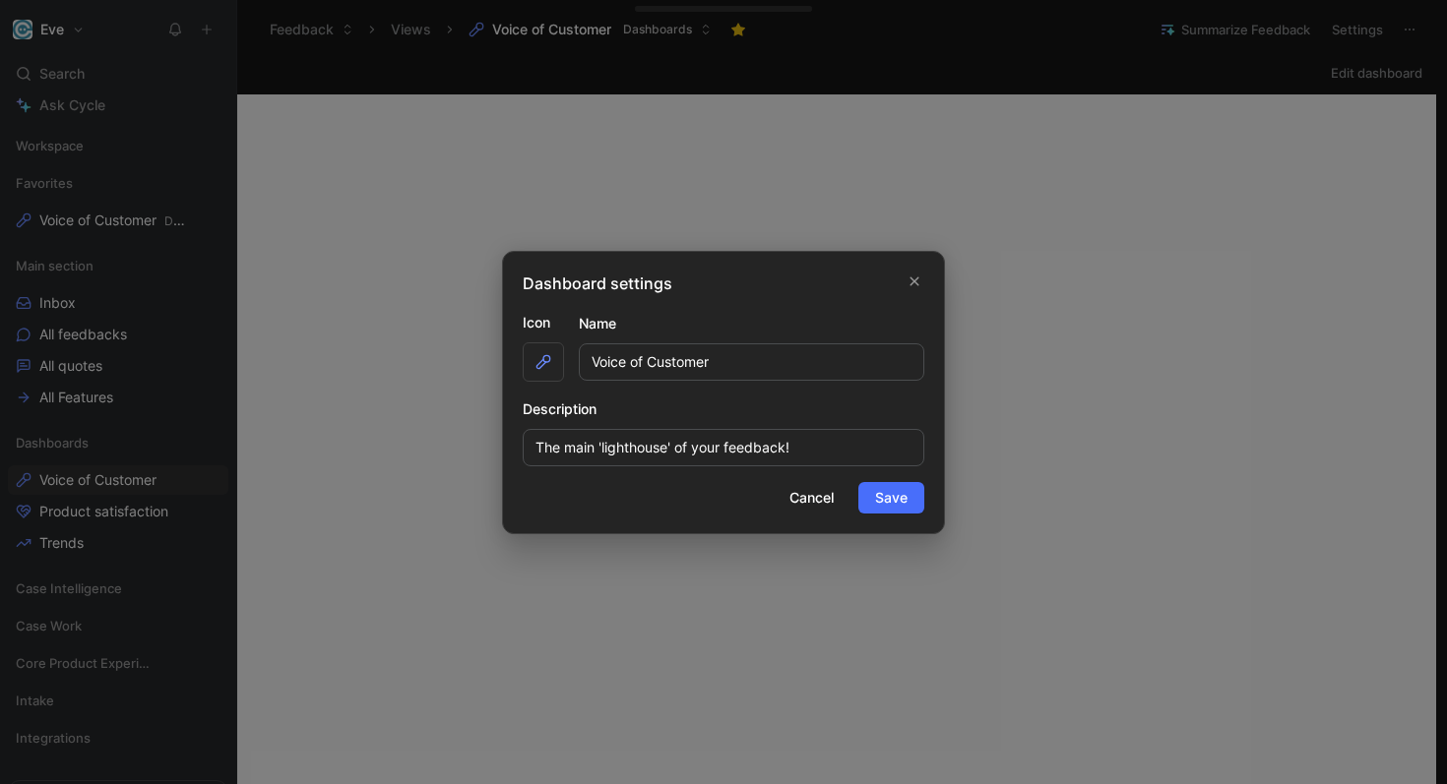
click at [1016, 33] on div at bounding box center [723, 392] width 1447 height 784
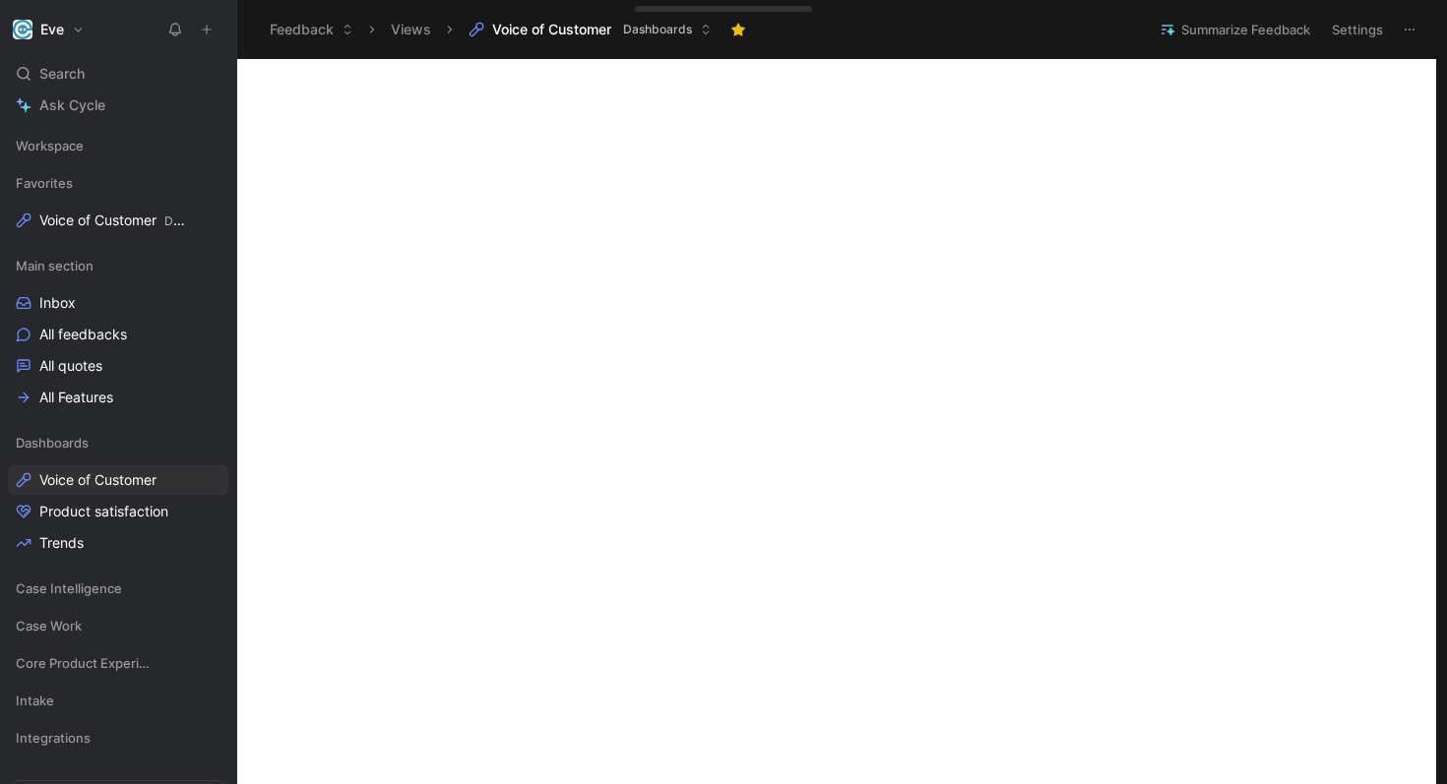
scroll to position [542, 0]
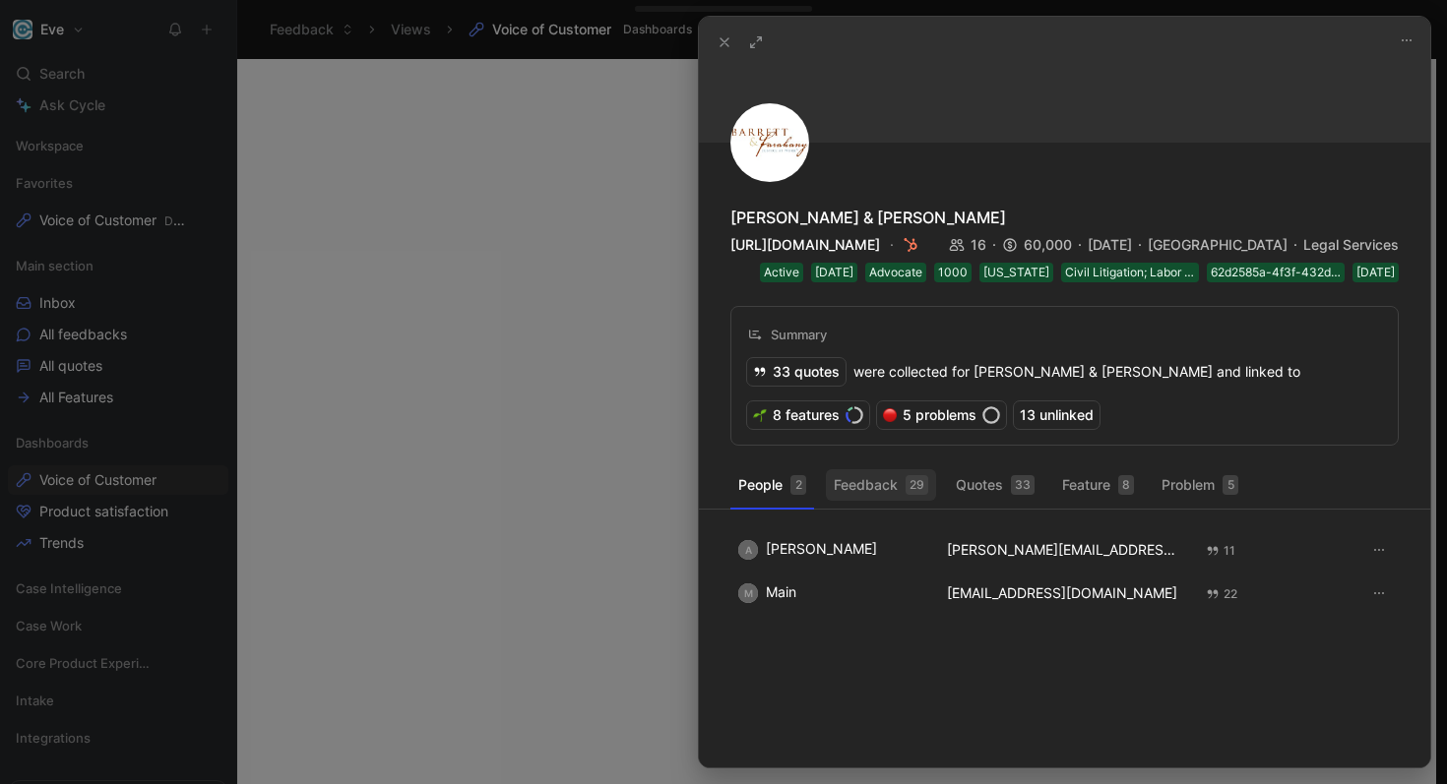
click at [860, 491] on button "Feedback 29" at bounding box center [881, 484] width 110 height 31
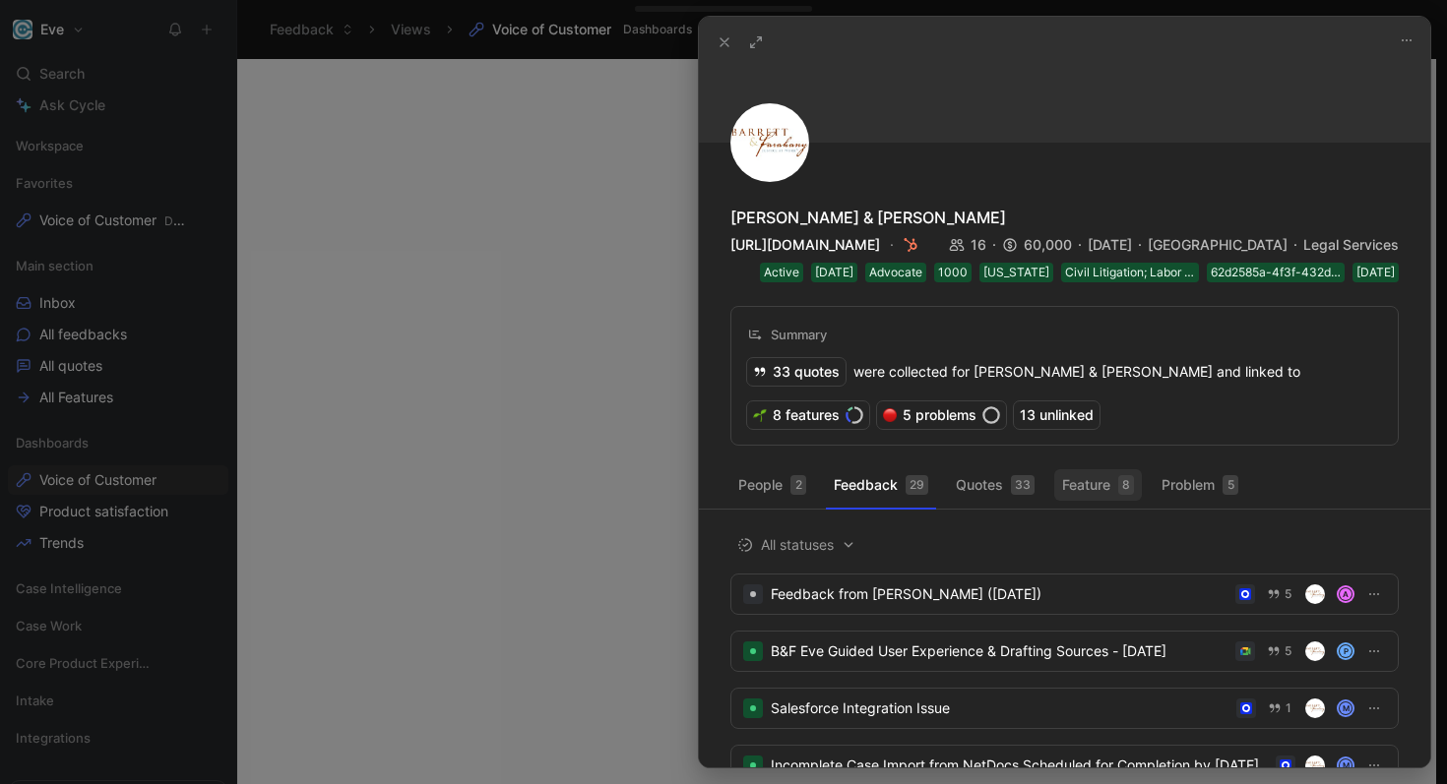
click at [1090, 487] on button "Feature 8" at bounding box center [1098, 484] width 88 height 31
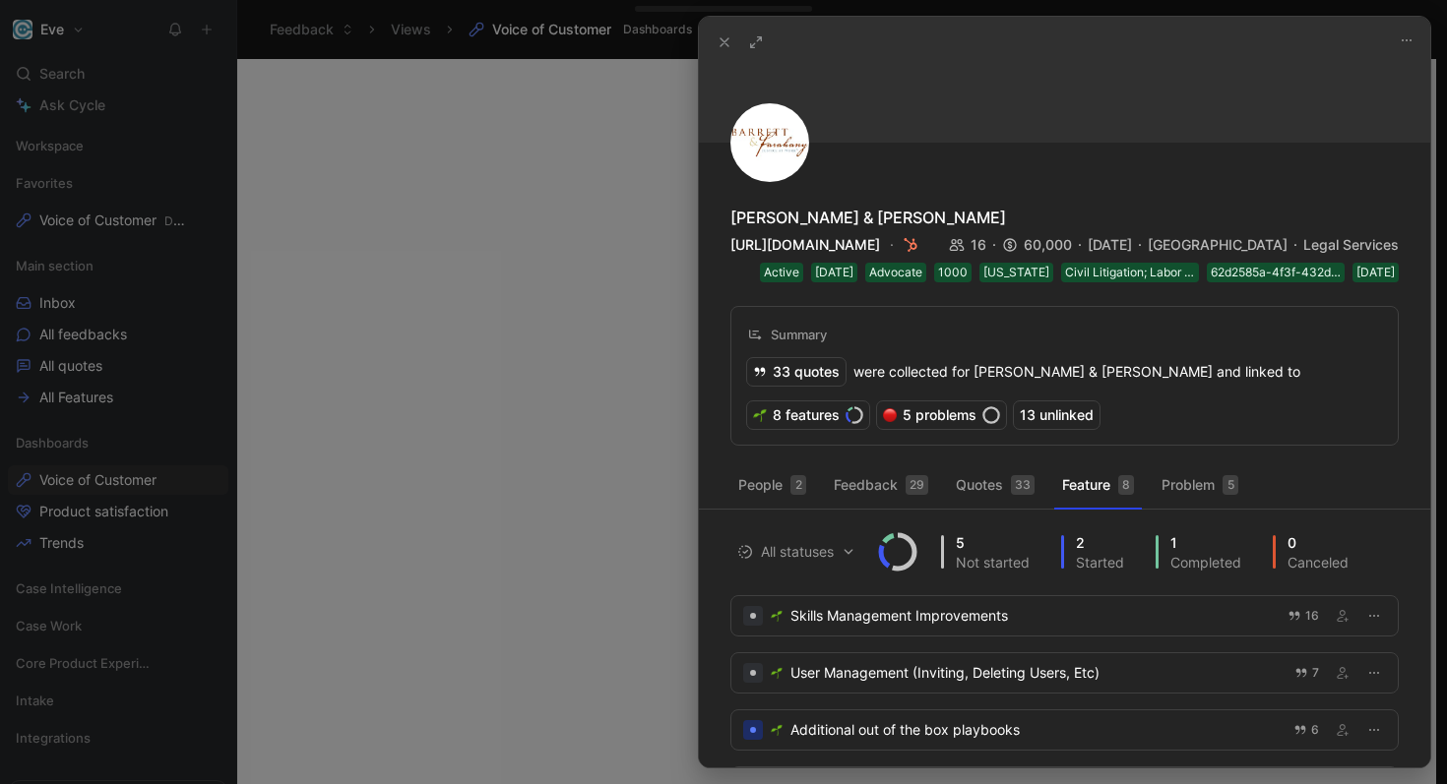
click at [730, 41] on icon at bounding box center [724, 42] width 16 height 16
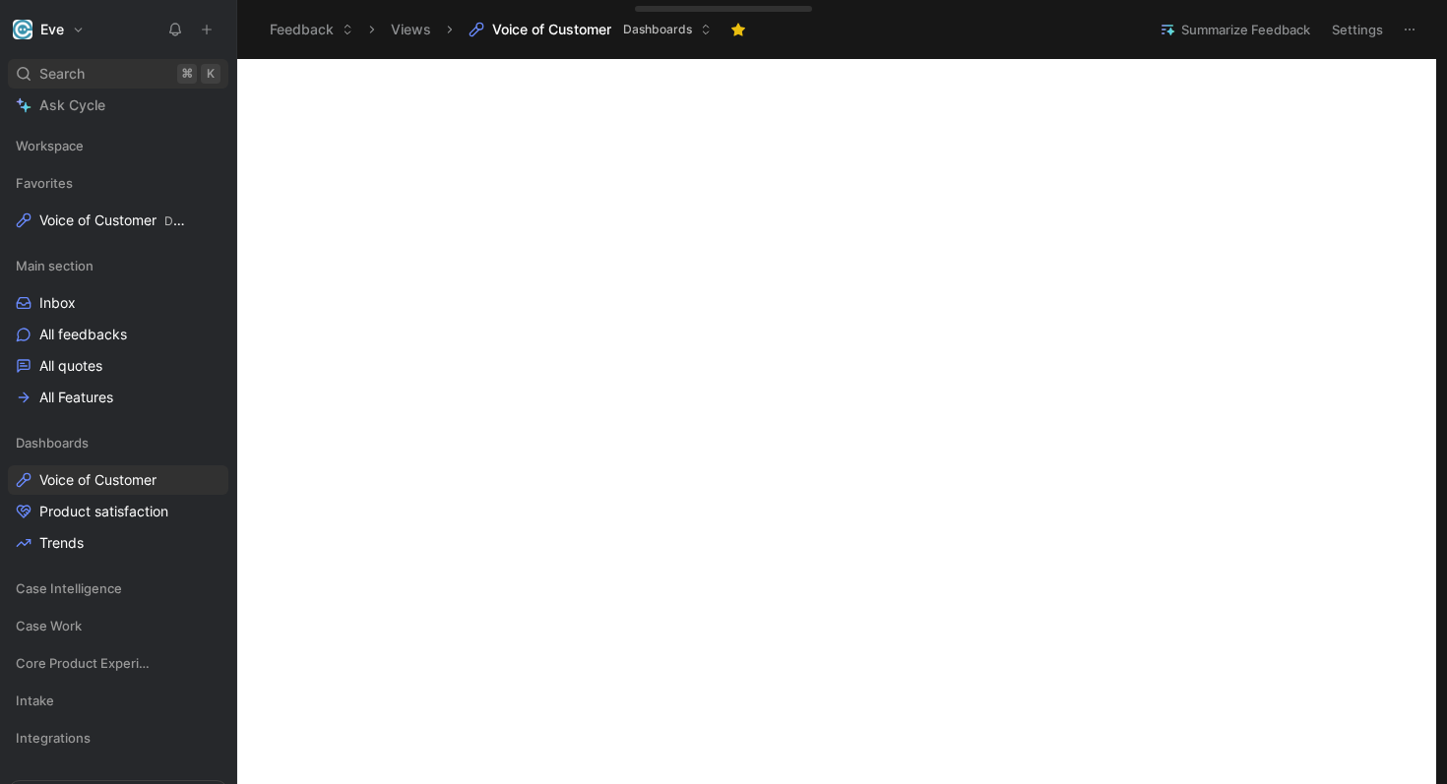
click at [137, 83] on div "Search ⌘ K" at bounding box center [118, 74] width 220 height 30
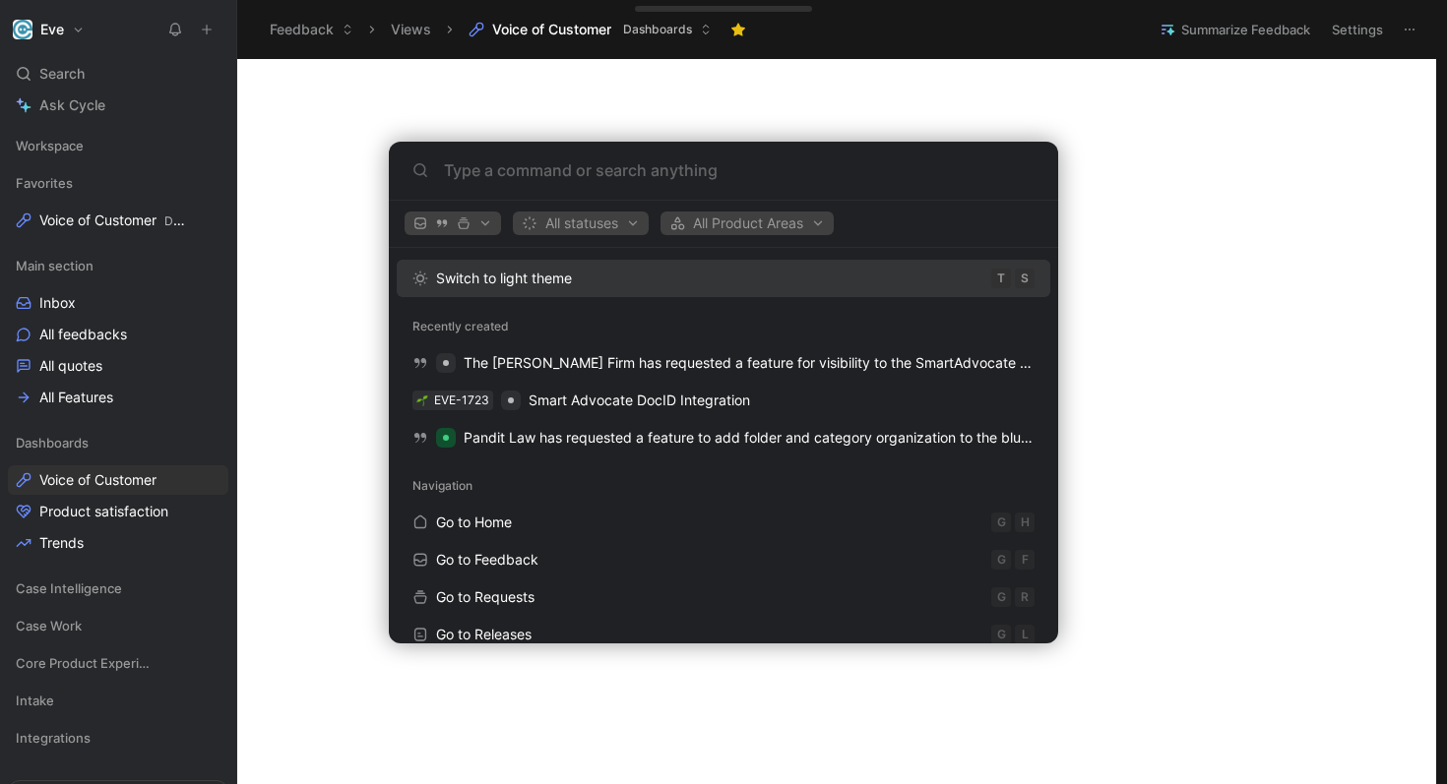
click at [247, 170] on body "Eve Search ⌘ K Ask Cycle Workspace Favorites Voice of Customer Dashboards Main …" at bounding box center [723, 392] width 1447 height 784
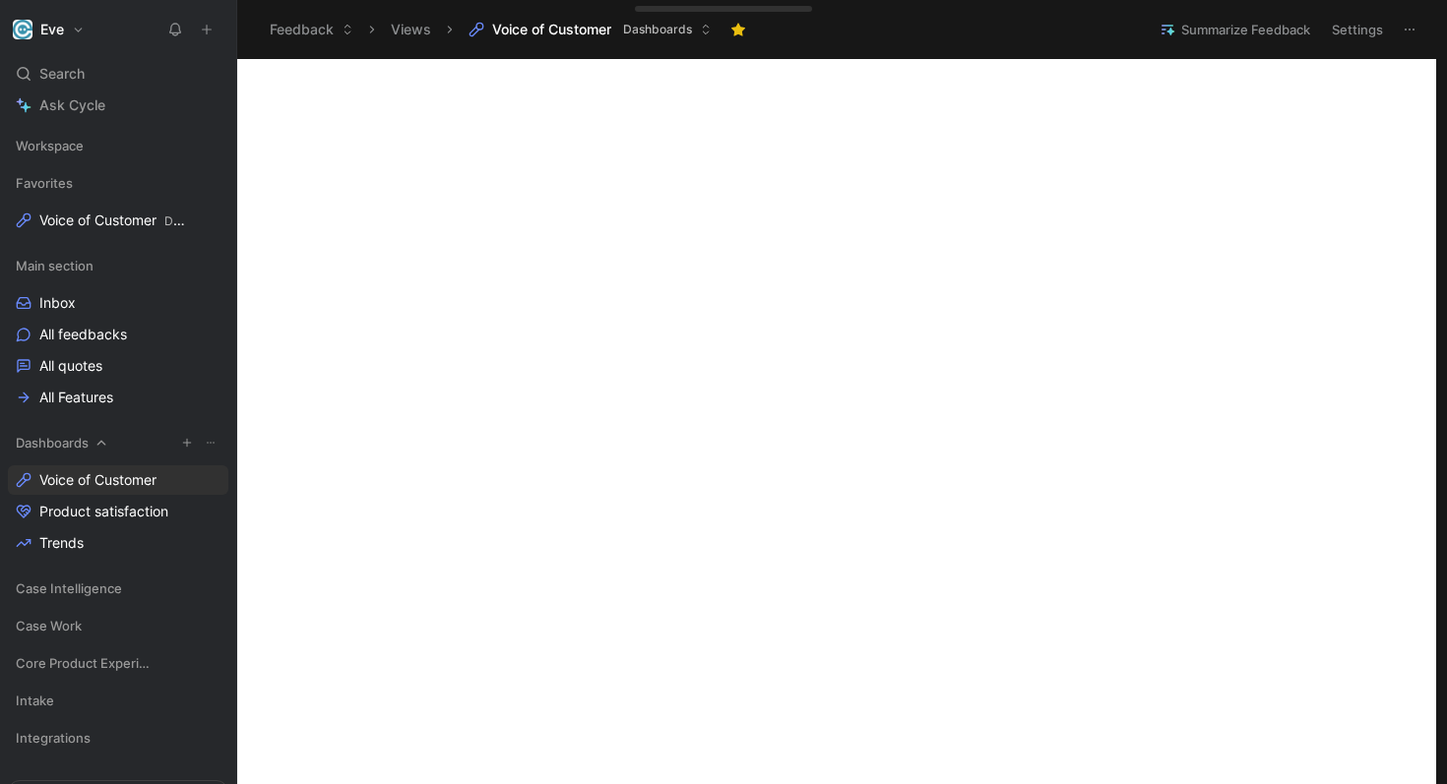
click at [68, 447] on span "Dashboards" at bounding box center [52, 443] width 73 height 20
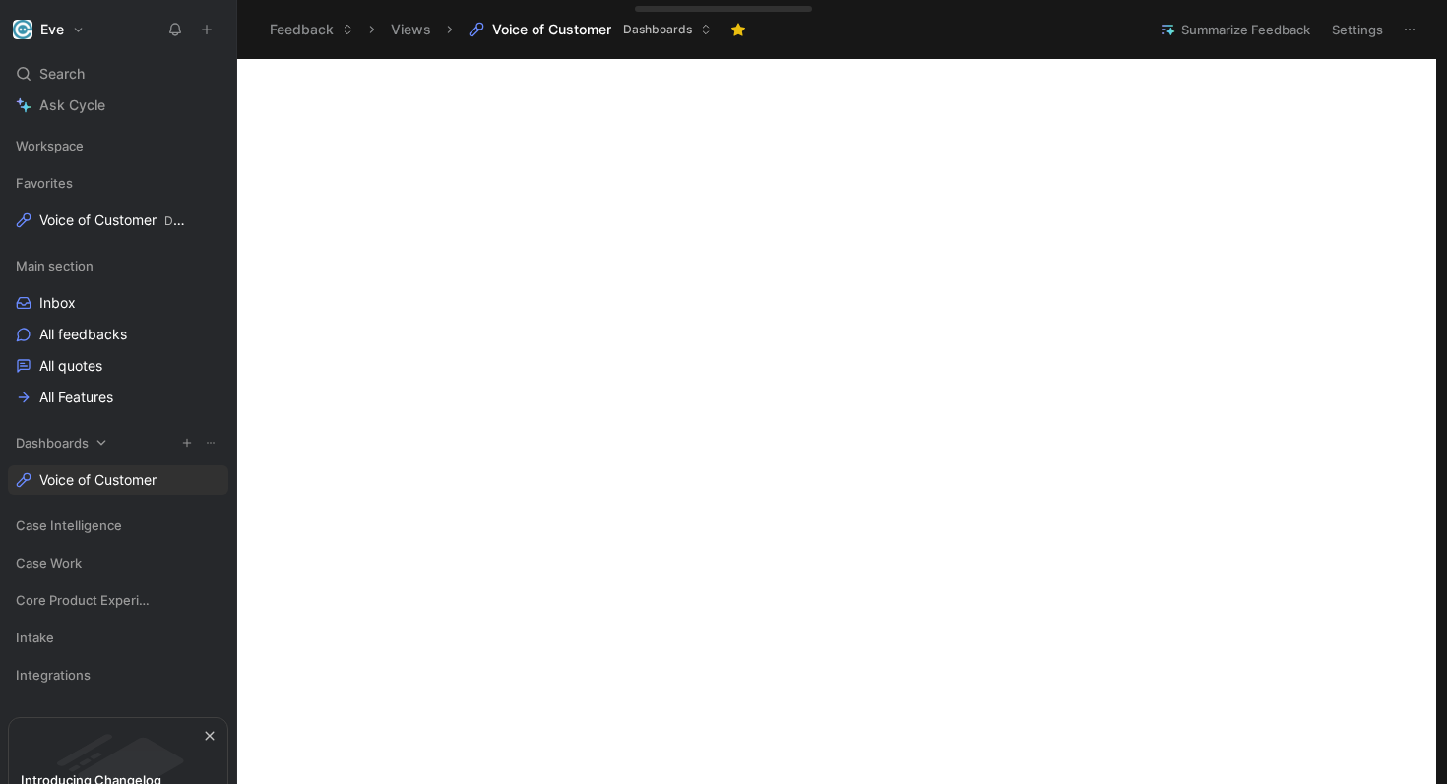
click at [59, 452] on span "Dashboards" at bounding box center [52, 443] width 73 height 20
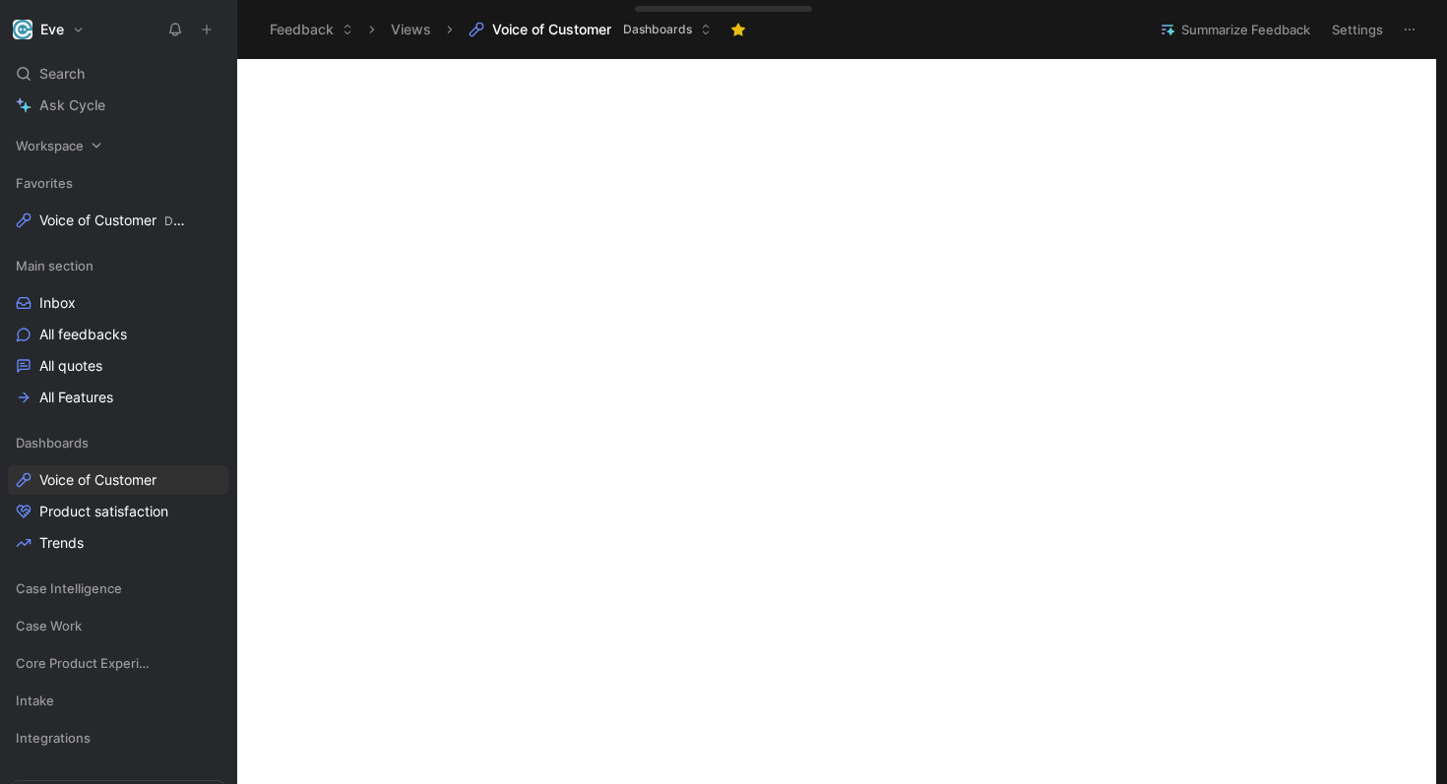
click at [79, 143] on span "Workspace" at bounding box center [50, 146] width 68 height 20
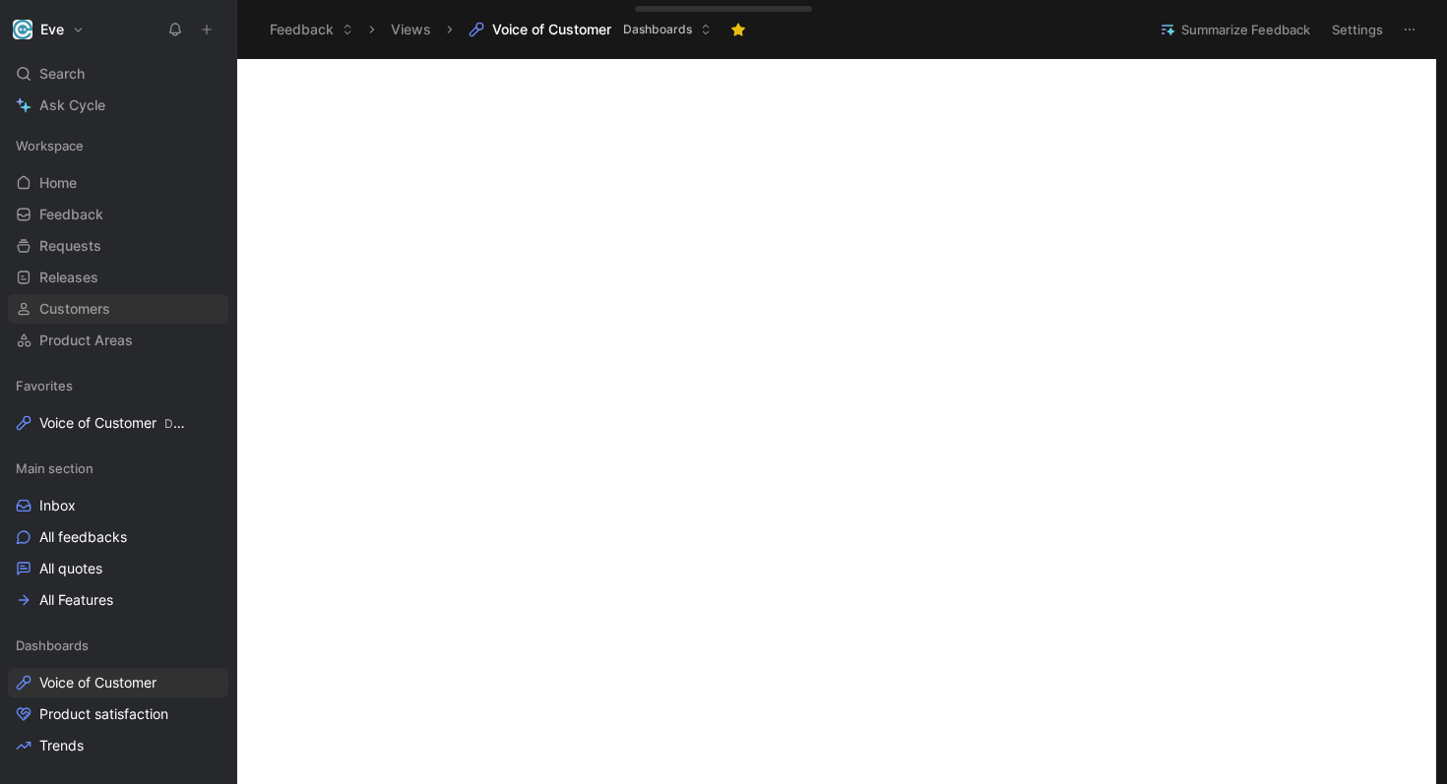
click at [92, 298] on link "Customers" at bounding box center [118, 309] width 220 height 30
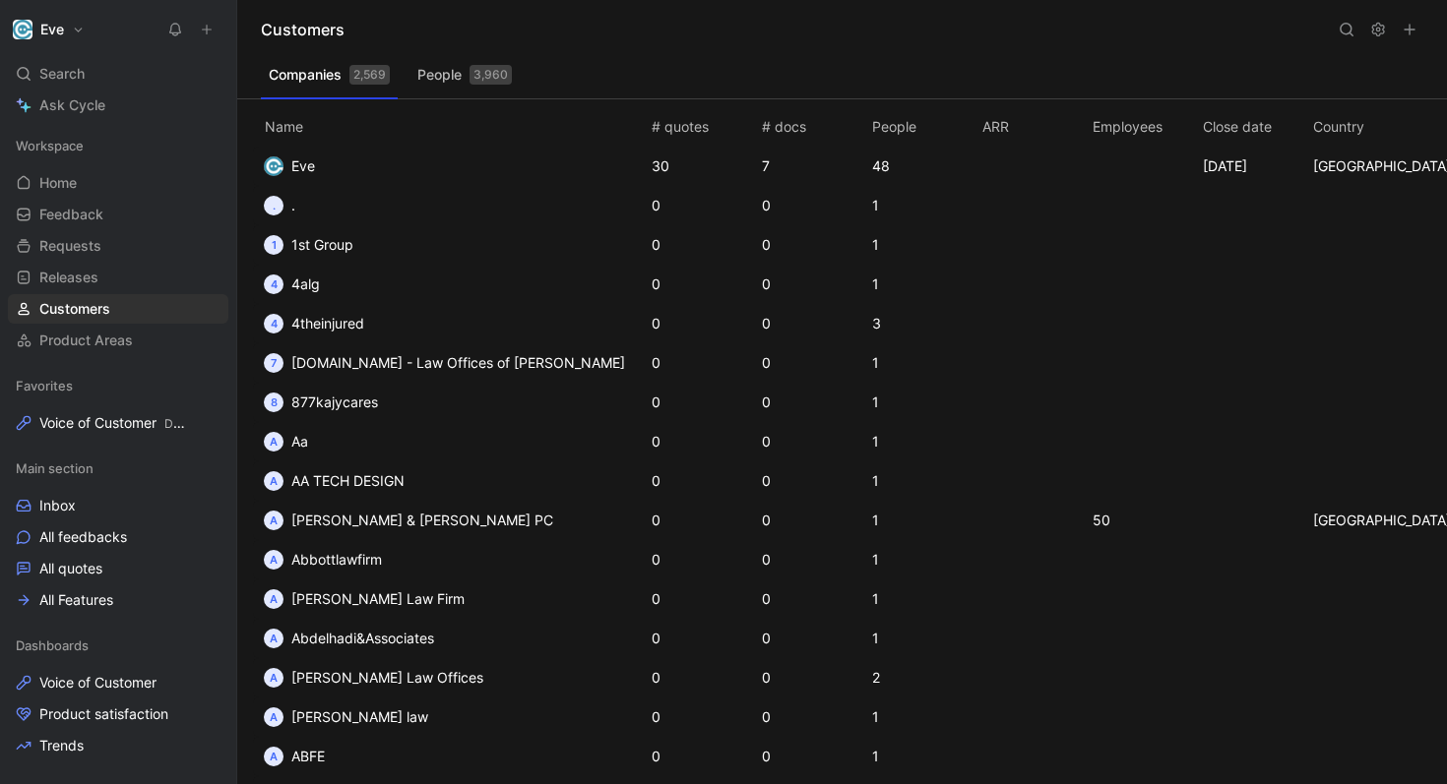
click at [1341, 35] on icon at bounding box center [1346, 30] width 16 height 16
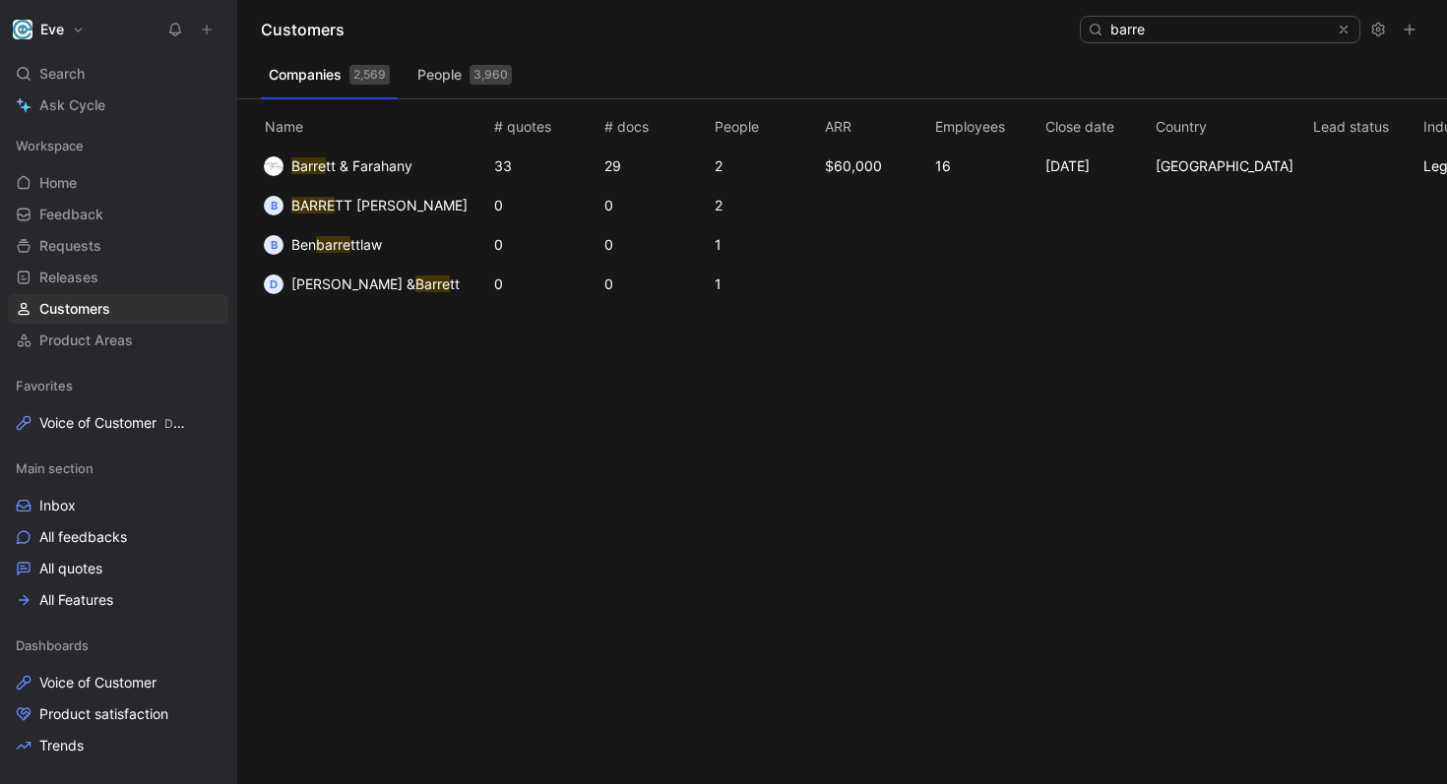
type input "barre"
click at [328, 156] on span "Barre tt & Farahany" at bounding box center [351, 166] width 121 height 24
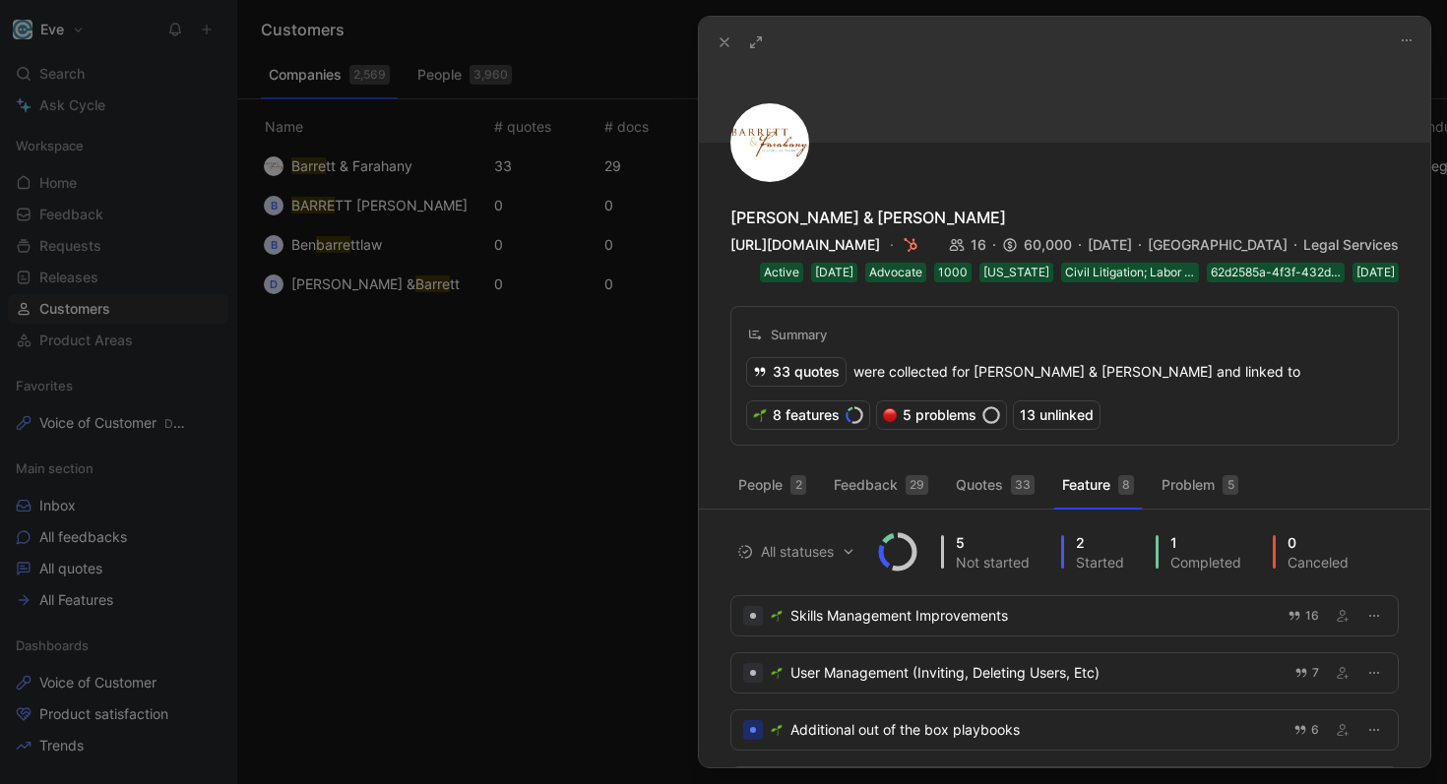
click at [761, 37] on use at bounding box center [756, 42] width 11 height 11
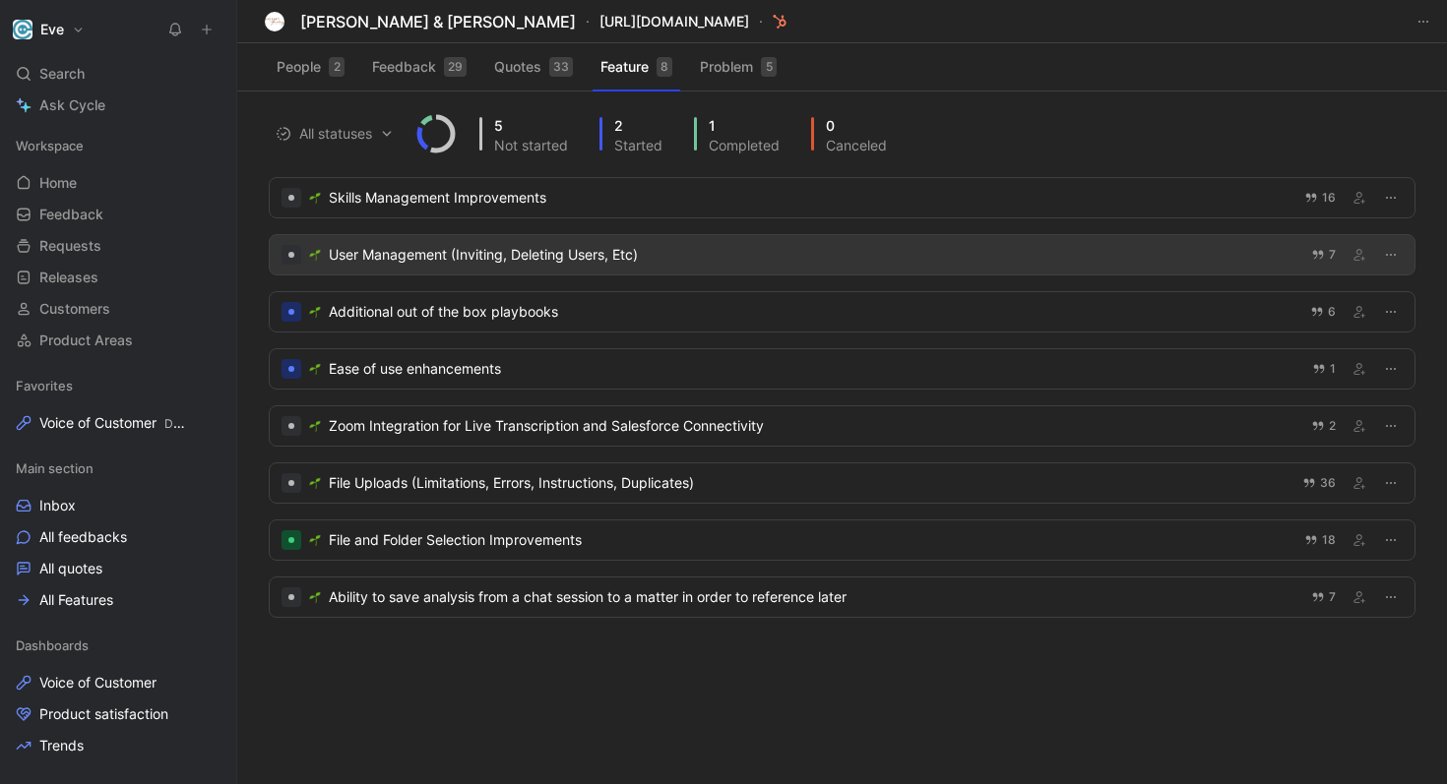
click at [599, 251] on div "User Management (Inviting, Deleting Users, Etc)" at bounding box center [814, 255] width 970 height 24
click at [1385, 263] on button "button" at bounding box center [1391, 255] width 24 height 24
click at [409, 255] on div "User Management (Inviting, Deleting Users, Etc)" at bounding box center [814, 255] width 970 height 24
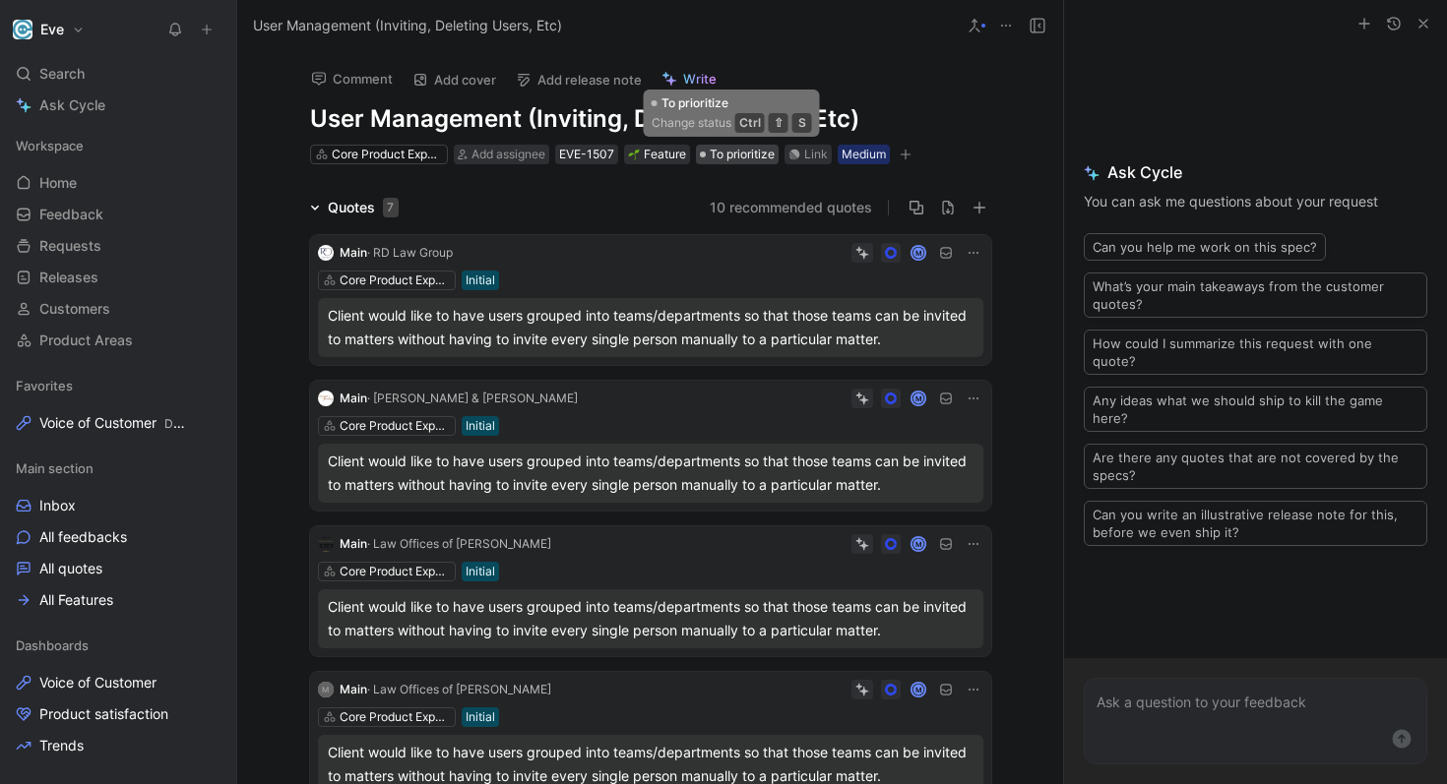
click at [729, 154] on span "To prioritize" at bounding box center [741, 155] width 65 height 20
